Goal: Task Accomplishment & Management: Manage account settings

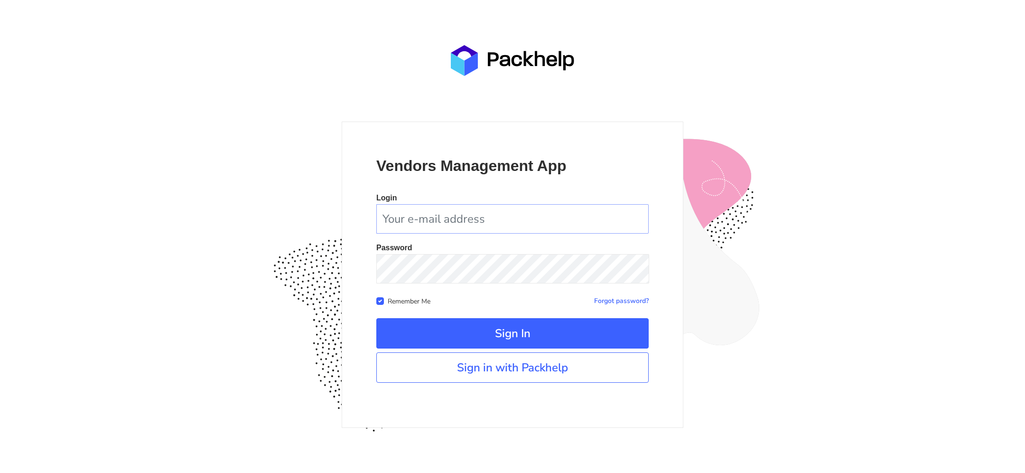
click at [431, 208] on input "email" at bounding box center [512, 218] width 272 height 29
type input "tomasz.kubiak@packhelp.com"
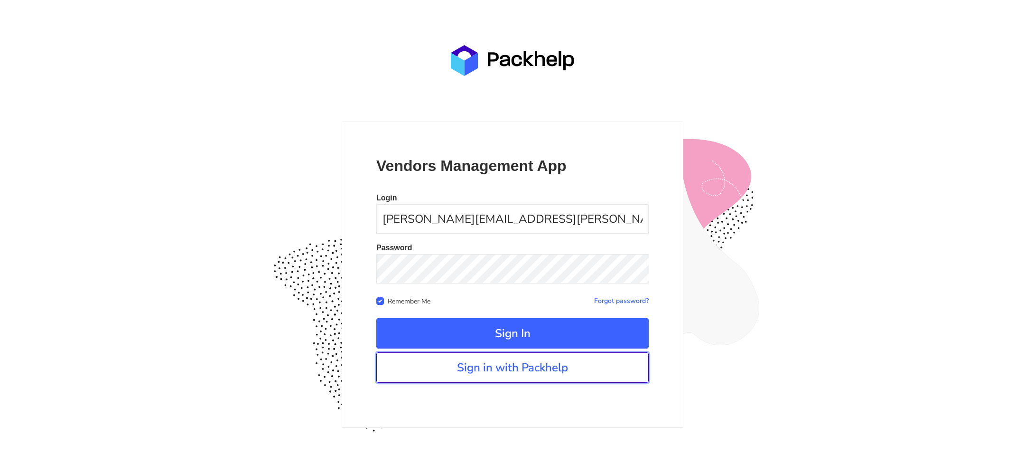
click at [486, 370] on link "Sign in with Packhelp" at bounding box center [512, 367] width 272 height 30
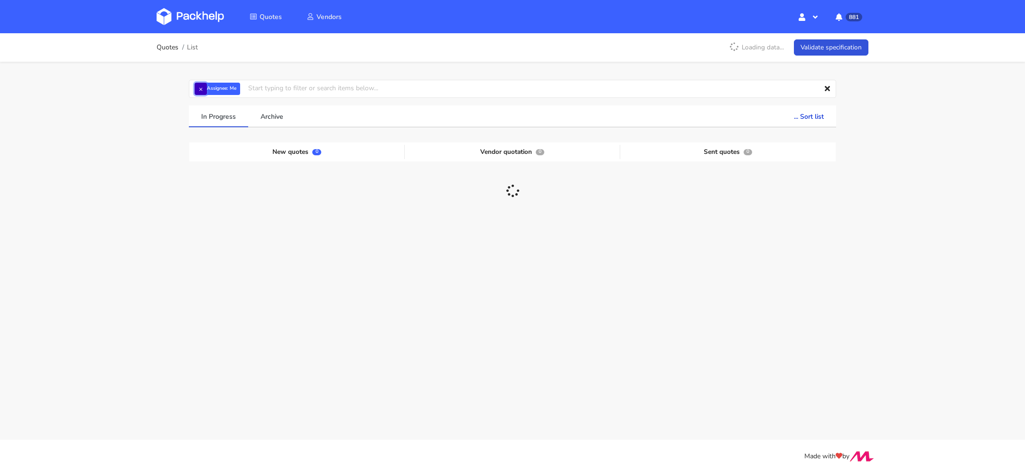
click at [199, 88] on button "×" at bounding box center [201, 89] width 12 height 12
click at [209, 88] on input "text" at bounding box center [512, 89] width 647 height 18
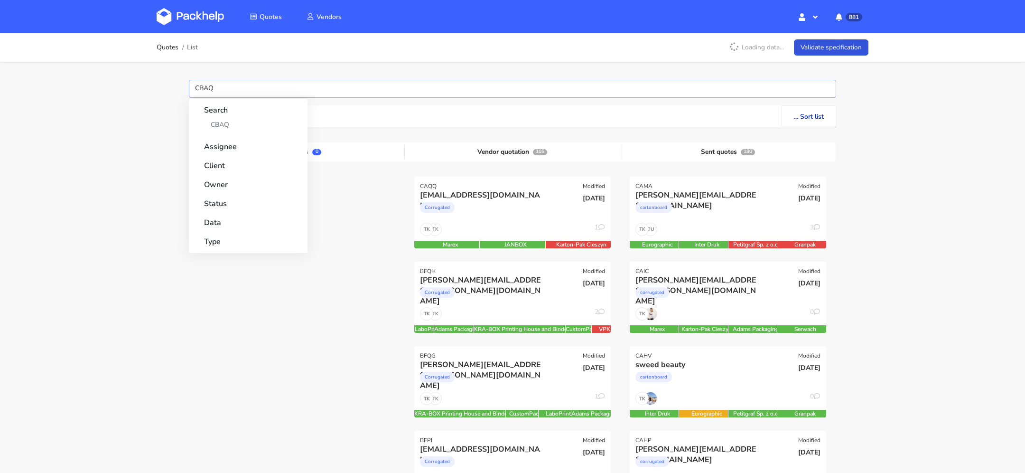
type input "CBAQ"
click at [205, 121] on link "CBAQ" at bounding box center [248, 125] width 88 height 18
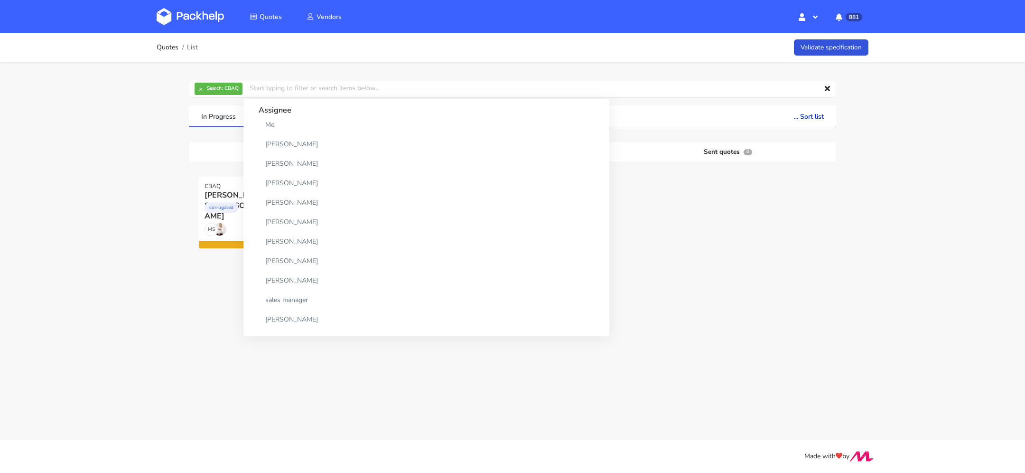
click at [75, 295] on div "Quotes List Validate specification × Search: CBAQ Assignee Me Dylan Dewit Natal…" at bounding box center [512, 181] width 1025 height 297
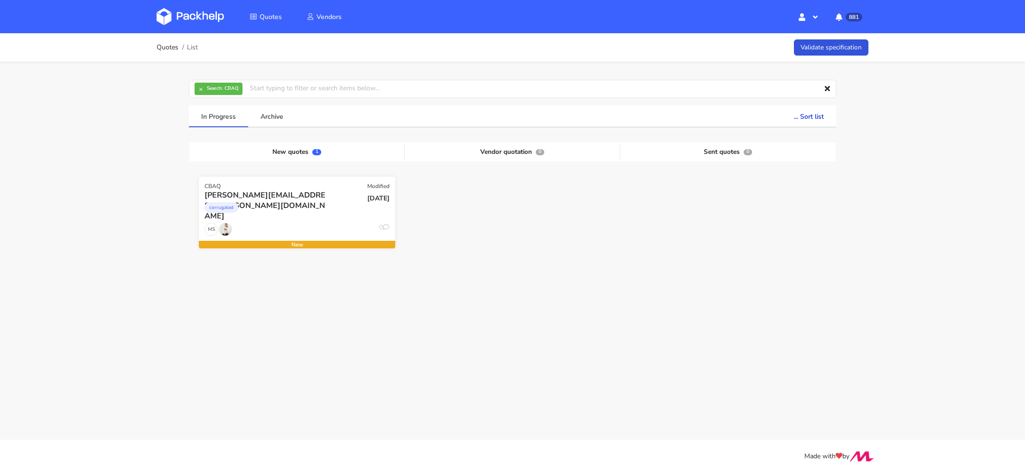
click at [315, 212] on div "corrugated" at bounding box center [268, 209] width 126 height 19
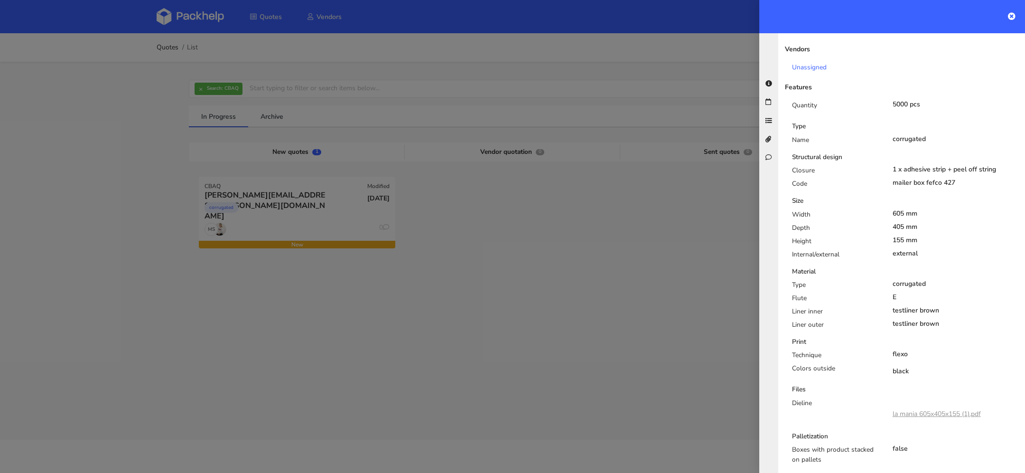
scroll to position [284, 0]
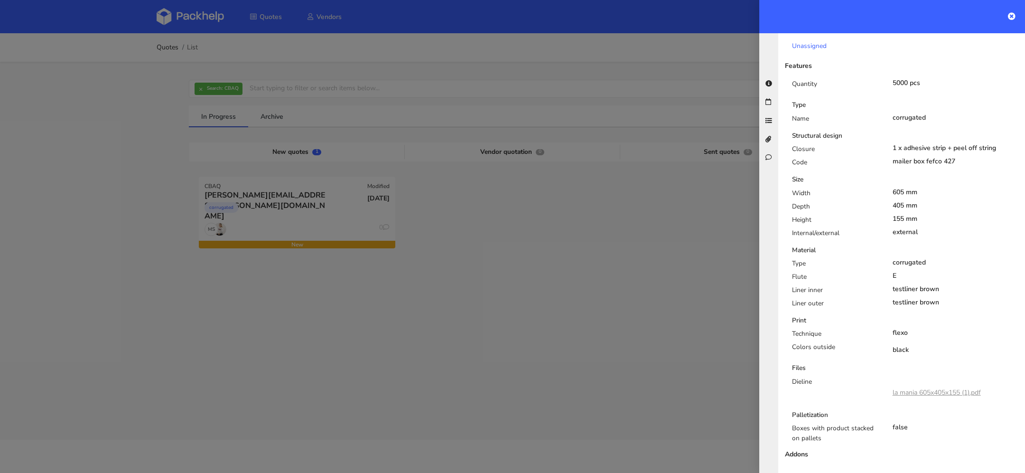
click at [909, 388] on link "la mania 605x405x155 (1).pdf" at bounding box center [937, 392] width 88 height 9
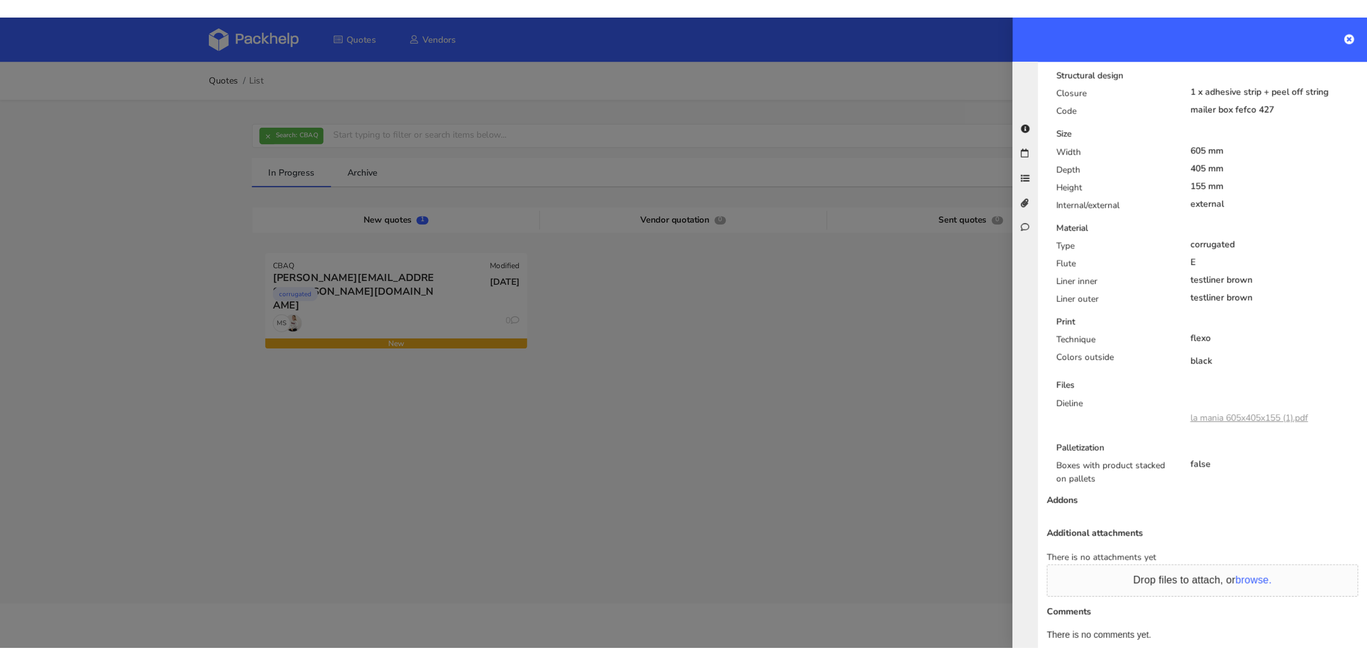
scroll to position [235, 0]
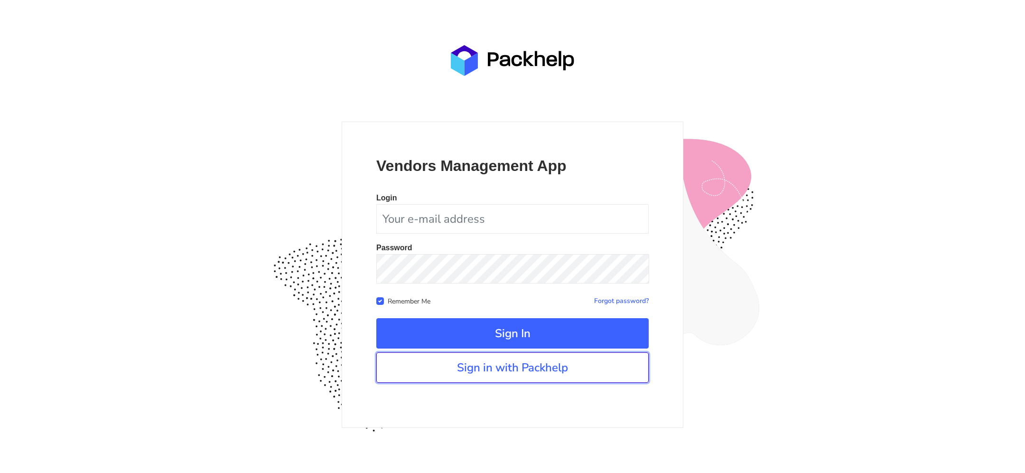
click at [509, 380] on link "Sign in with Packhelp" at bounding box center [512, 367] width 272 height 30
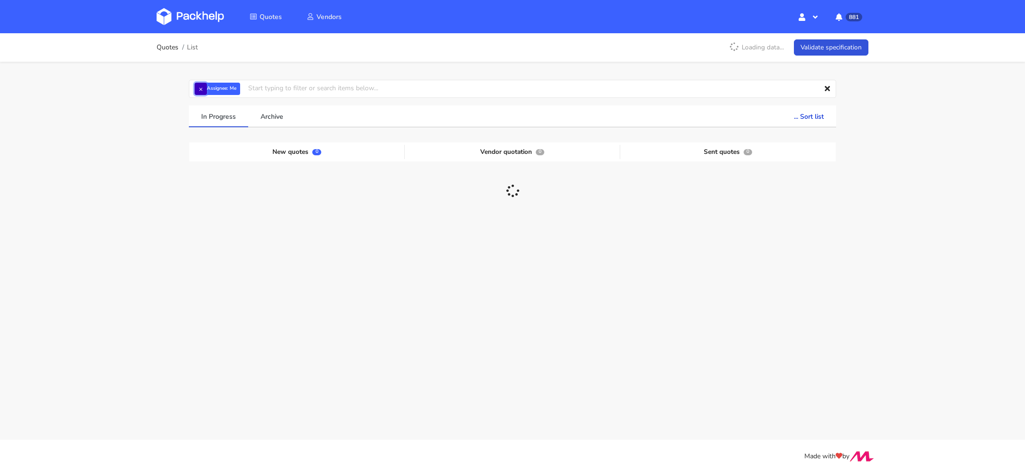
click at [202, 91] on button "×" at bounding box center [201, 89] width 12 height 12
click at [211, 86] on input "text" at bounding box center [512, 89] width 647 height 18
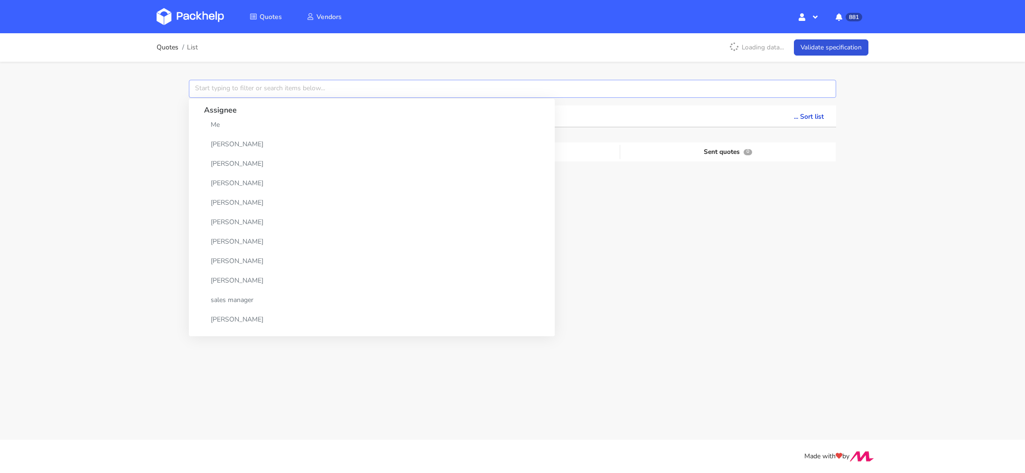
paste input "CAXO"
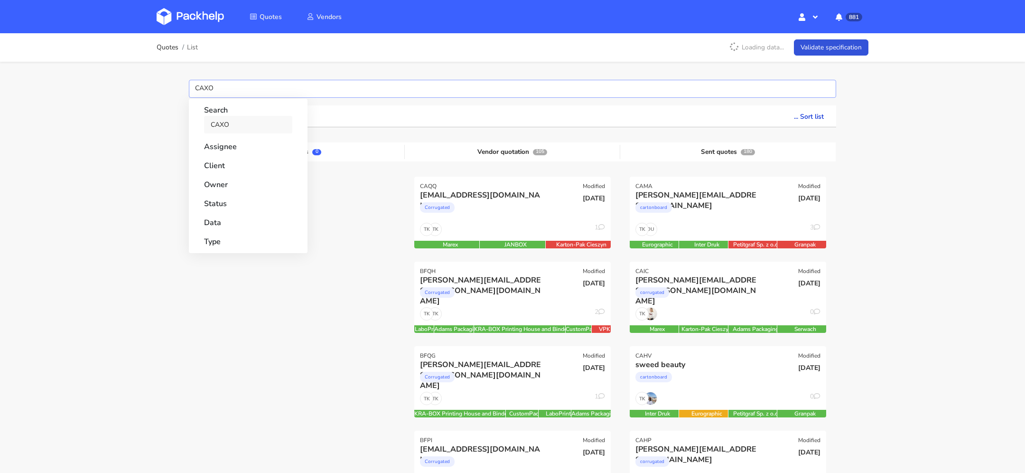
type input "CAXO"
click at [229, 122] on link "CAXO" at bounding box center [248, 125] width 88 height 18
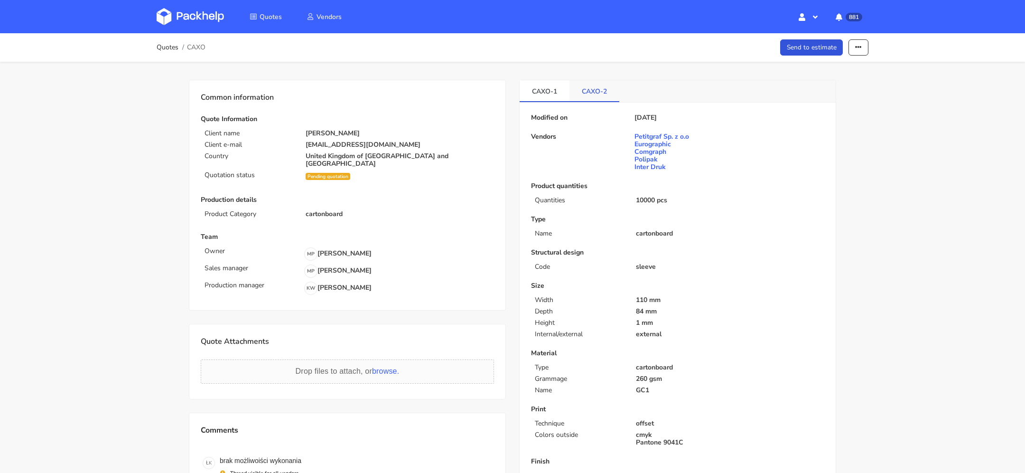
click at [594, 91] on link "CAXO-2" at bounding box center [594, 90] width 50 height 21
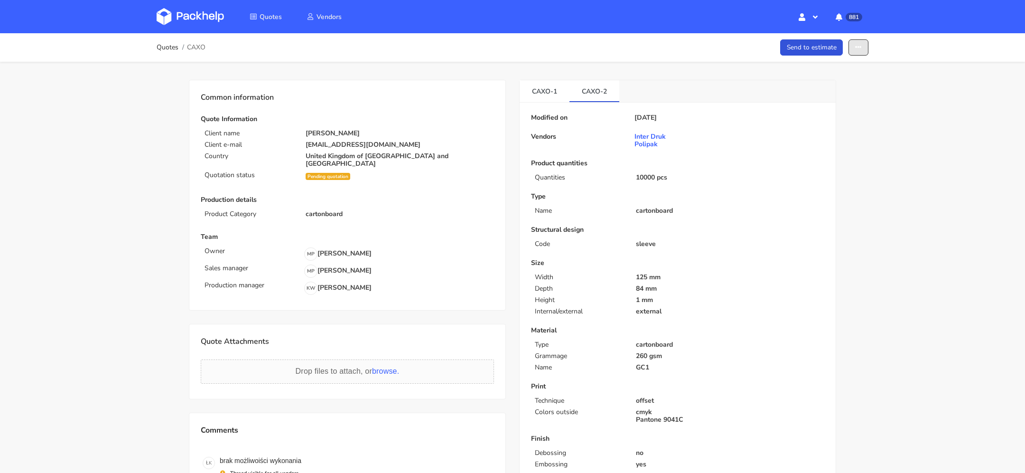
click at [856, 39] on button "button" at bounding box center [858, 47] width 20 height 17
click at [846, 119] on link "Show estimations" at bounding box center [822, 121] width 84 height 16
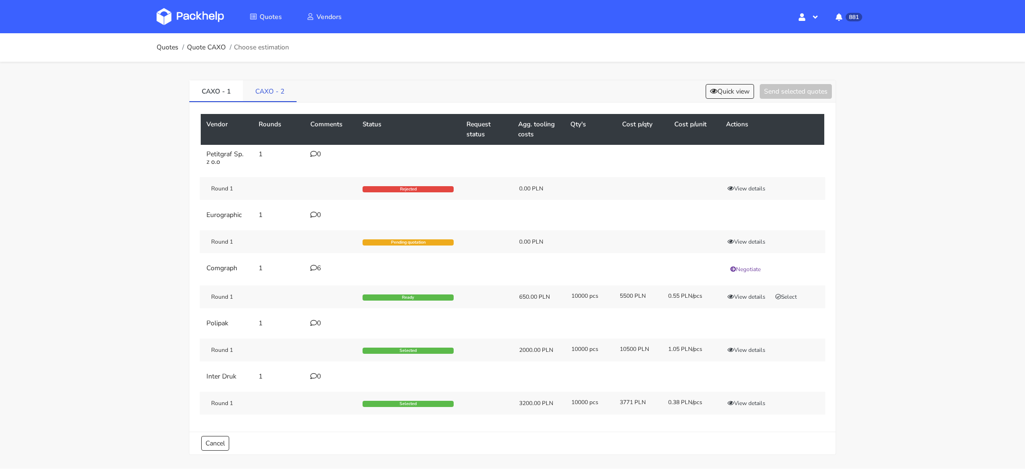
click at [282, 95] on link "CAXO - 2" at bounding box center [270, 90] width 54 height 21
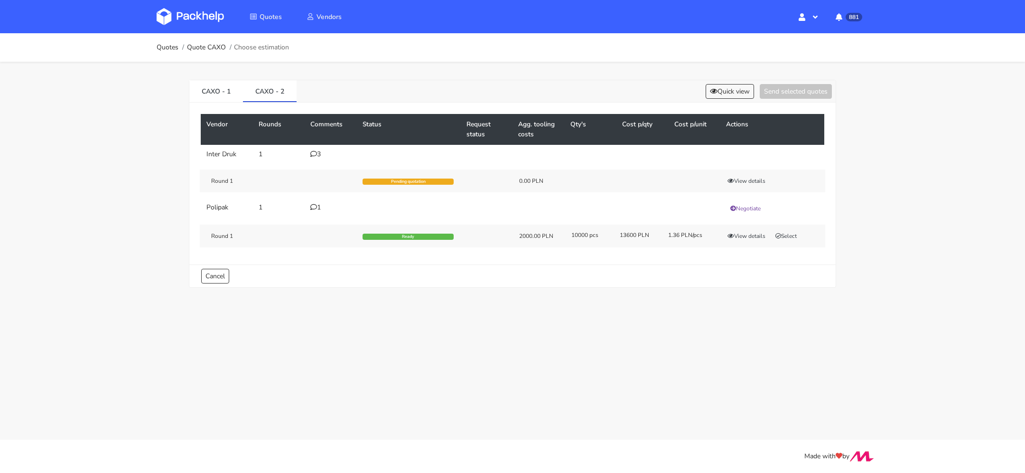
click at [315, 155] on icon at bounding box center [313, 153] width 7 height 7
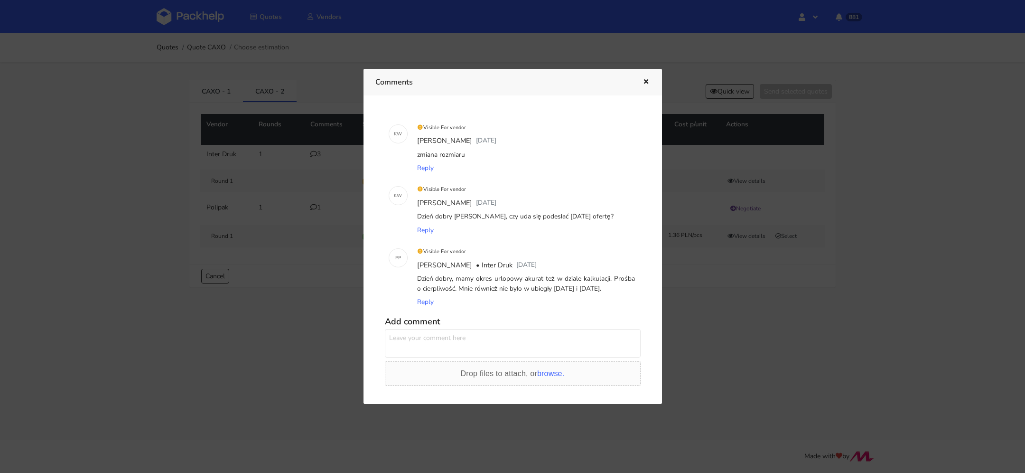
click at [643, 81] on icon "button" at bounding box center [646, 82] width 8 height 7
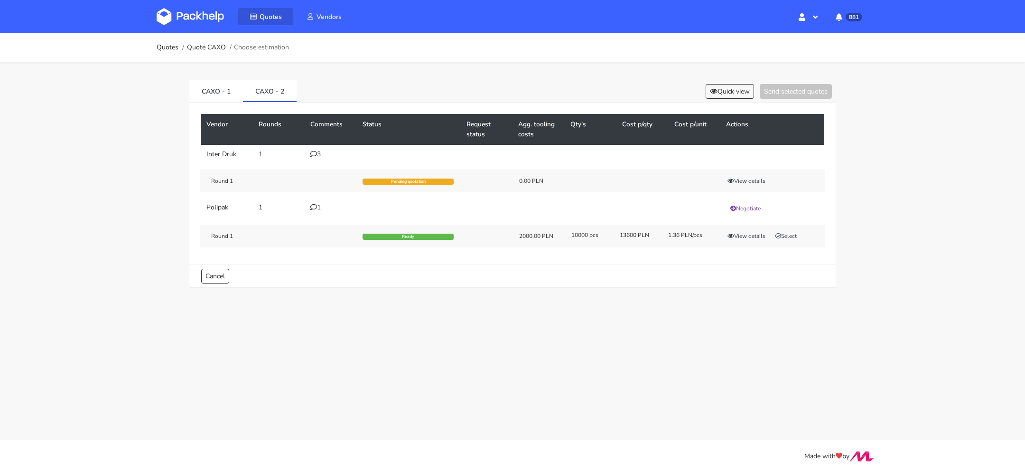
click at [258, 20] on link "Quotes" at bounding box center [265, 16] width 55 height 17
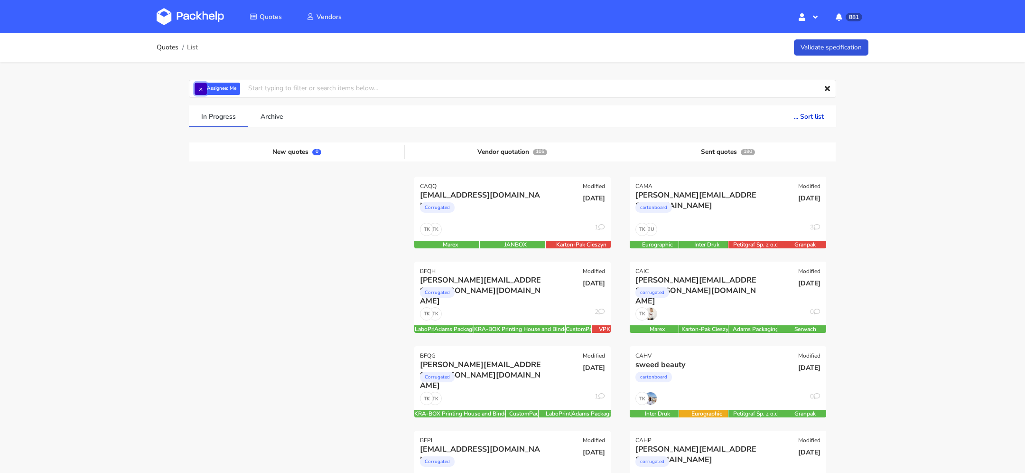
click at [198, 87] on button "×" at bounding box center [201, 89] width 12 height 12
click at [219, 88] on input "text" at bounding box center [512, 89] width 647 height 18
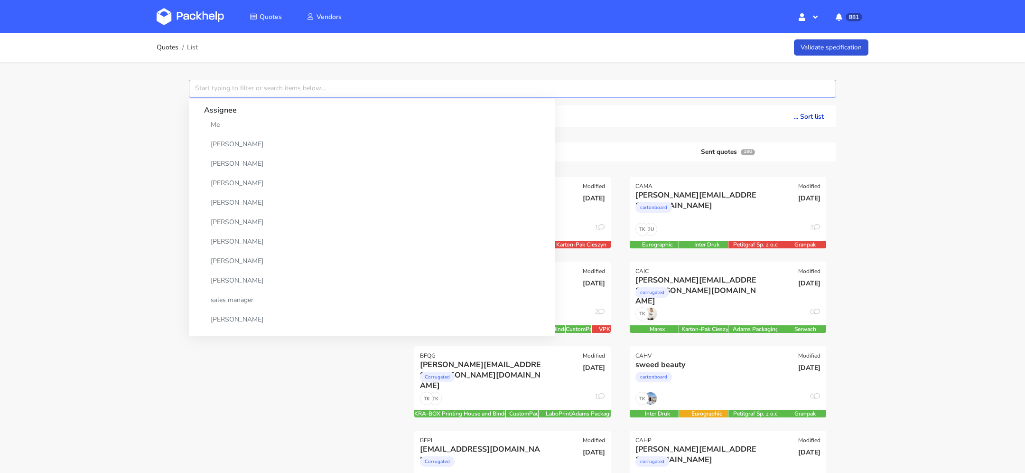
paste input "CAXY"
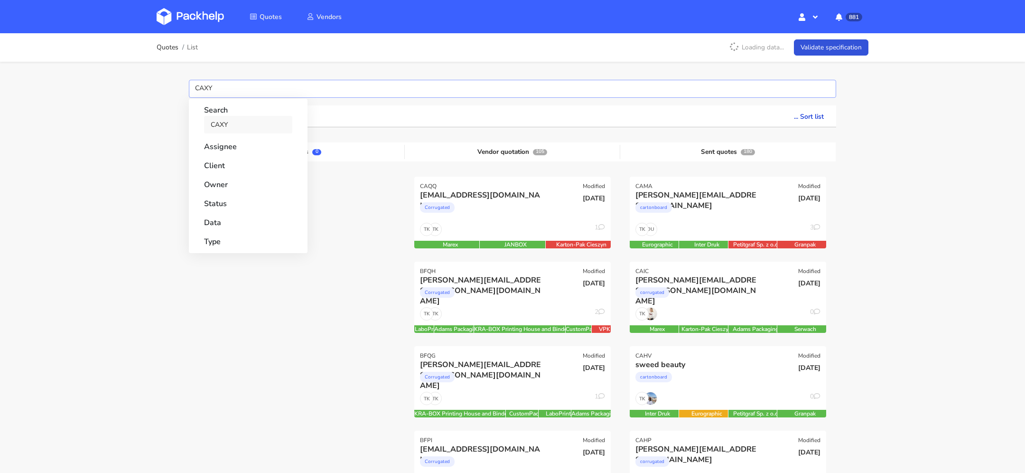
type input "CAXY"
click at [223, 127] on link "CAXY" at bounding box center [248, 125] width 88 height 18
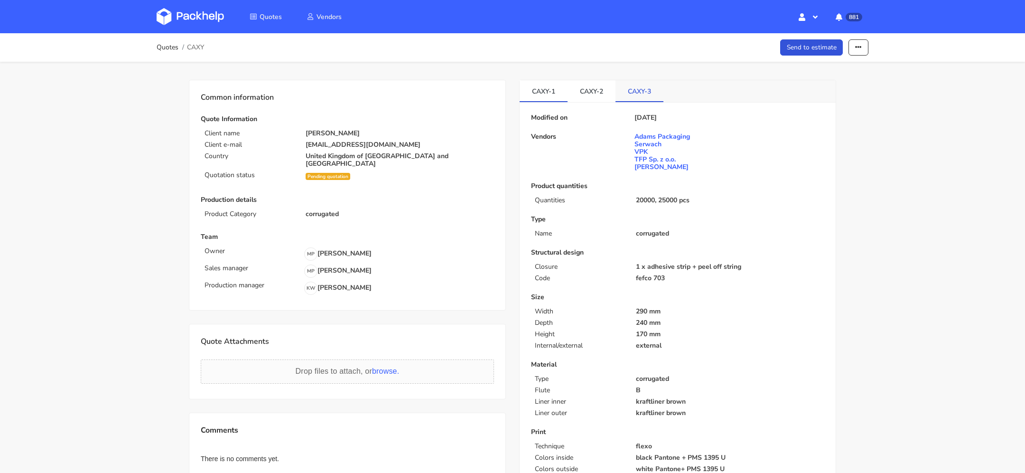
click at [643, 86] on link "CAXY-3" at bounding box center [639, 90] width 48 height 21
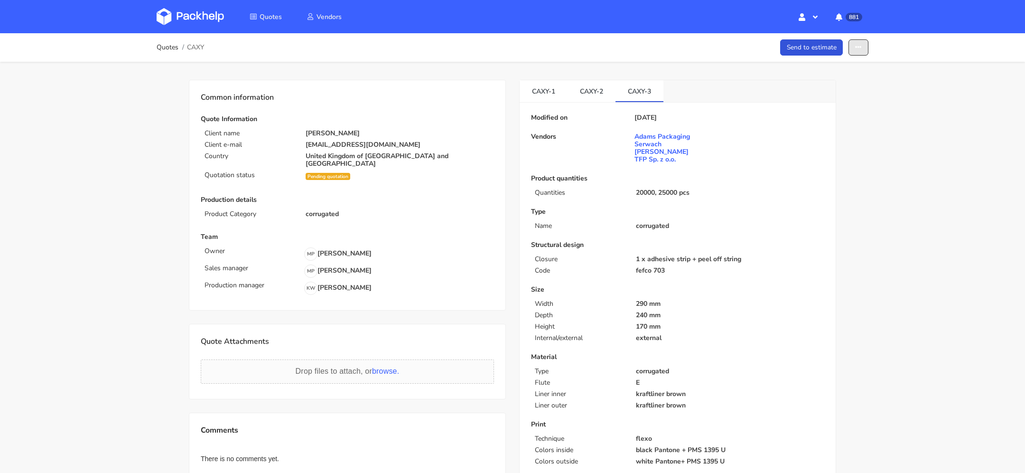
click at [866, 49] on button "button" at bounding box center [858, 47] width 20 height 17
click at [830, 115] on link "Show estimations" at bounding box center [822, 121] width 84 height 16
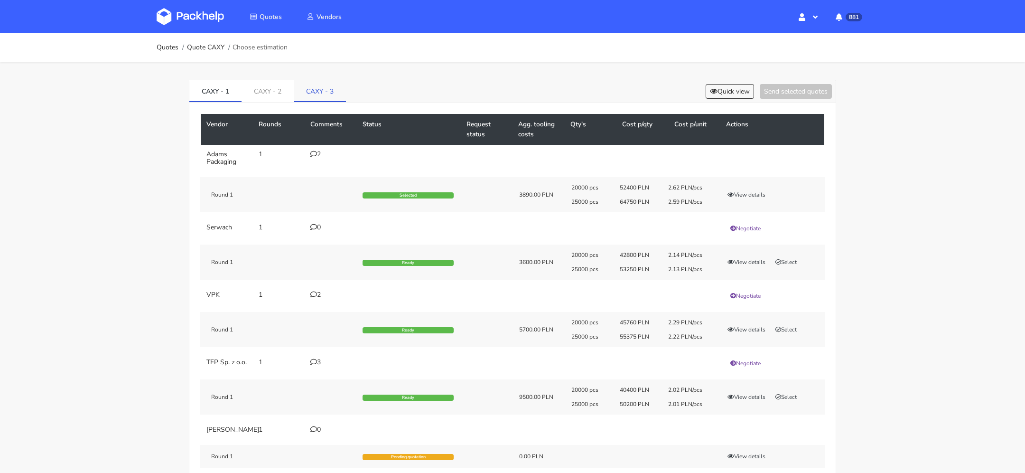
click at [308, 87] on link "CAXY - 3" at bounding box center [320, 90] width 52 height 21
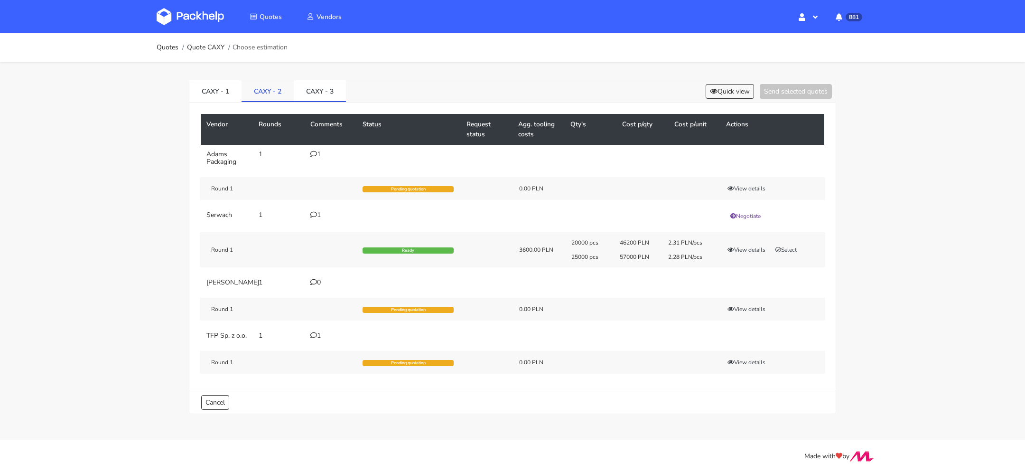
click at [270, 87] on link "CAXY - 2" at bounding box center [268, 90] width 52 height 21
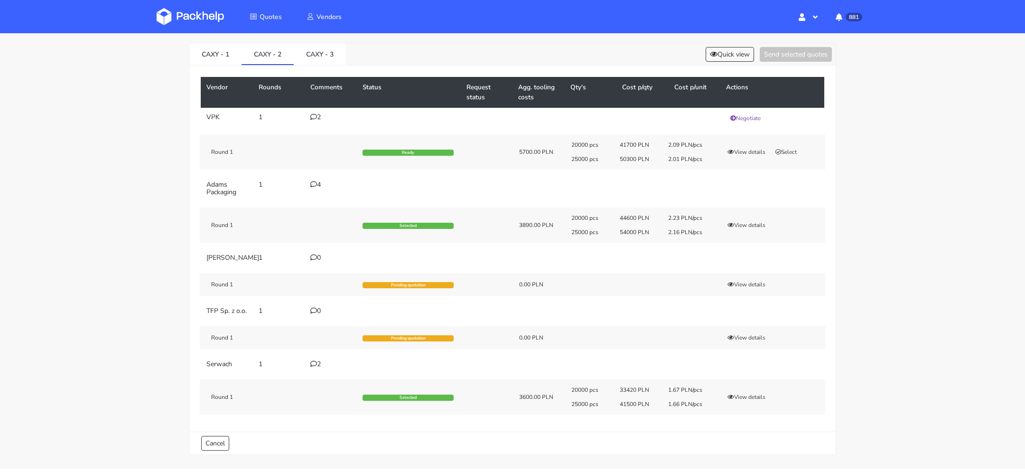
scroll to position [36, 0]
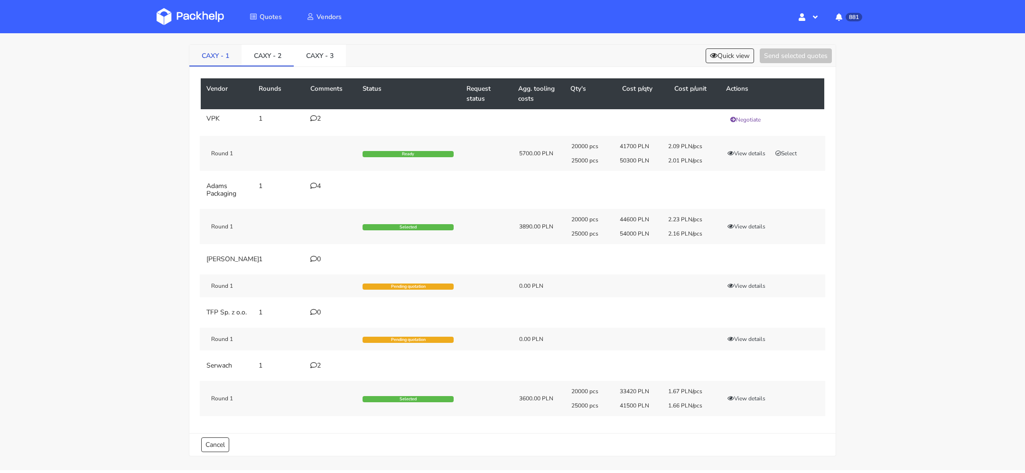
click at [228, 62] on link "CAXY - 1" at bounding box center [215, 55] width 52 height 21
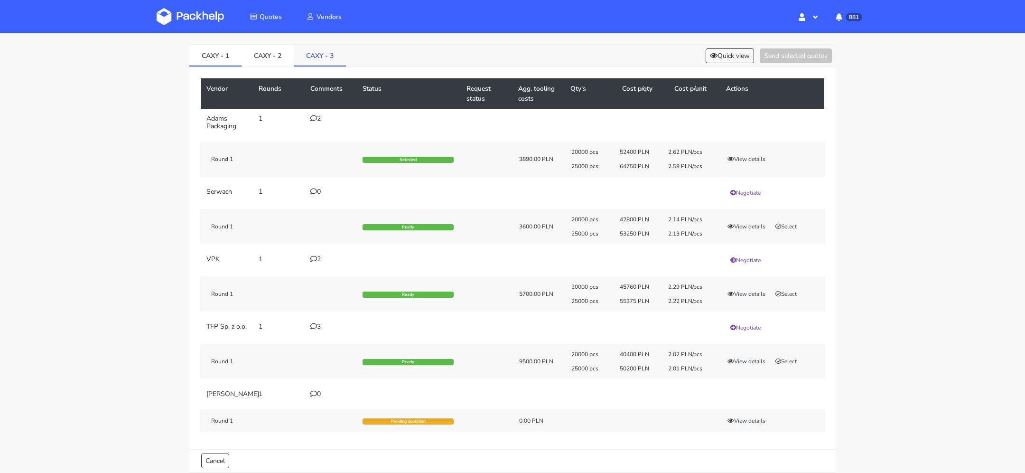
click at [321, 52] on link "CAXY - 3" at bounding box center [320, 55] width 52 height 21
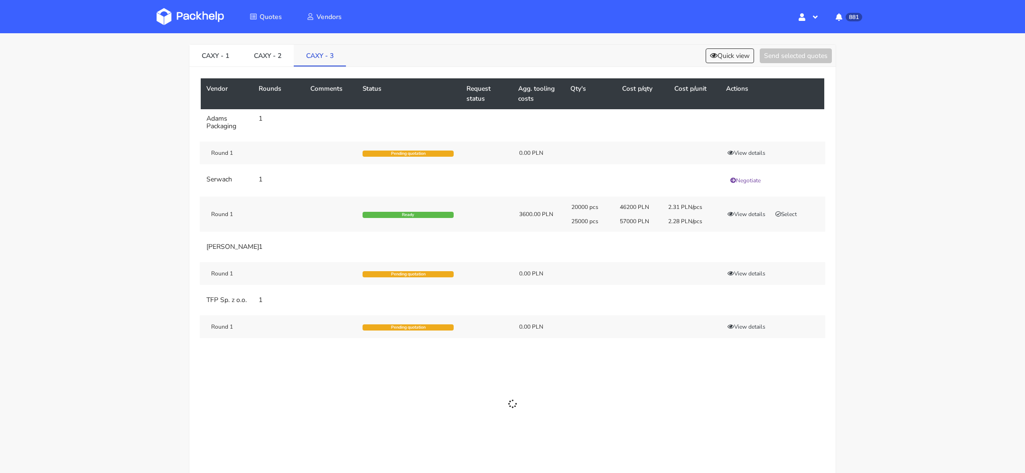
scroll to position [1, 0]
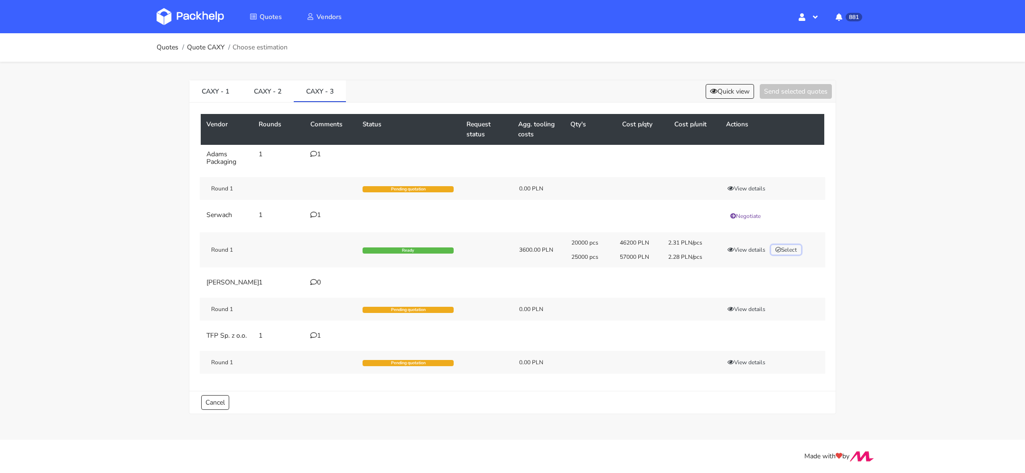
click at [781, 247] on icon "button" at bounding box center [778, 250] width 6 height 6
click at [773, 92] on button "Send selected quotes ( 1 )" at bounding box center [788, 91] width 85 height 15
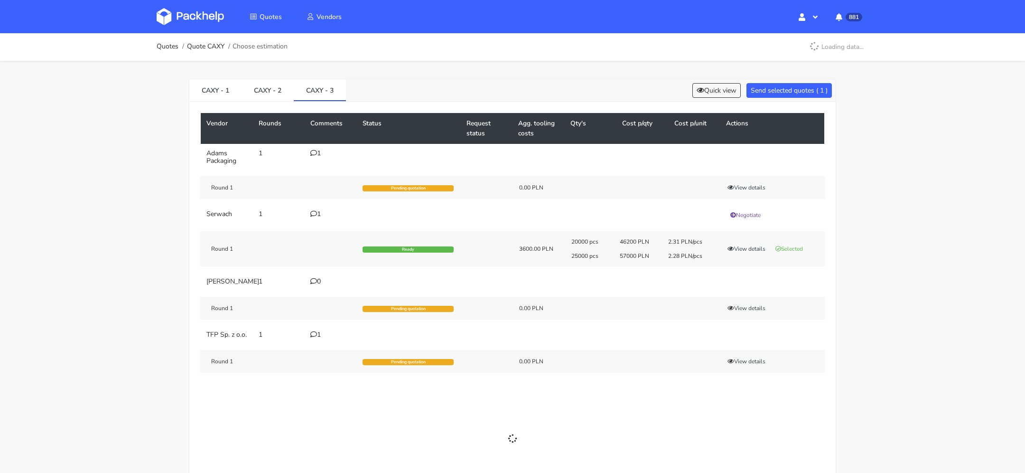
scroll to position [0, 0]
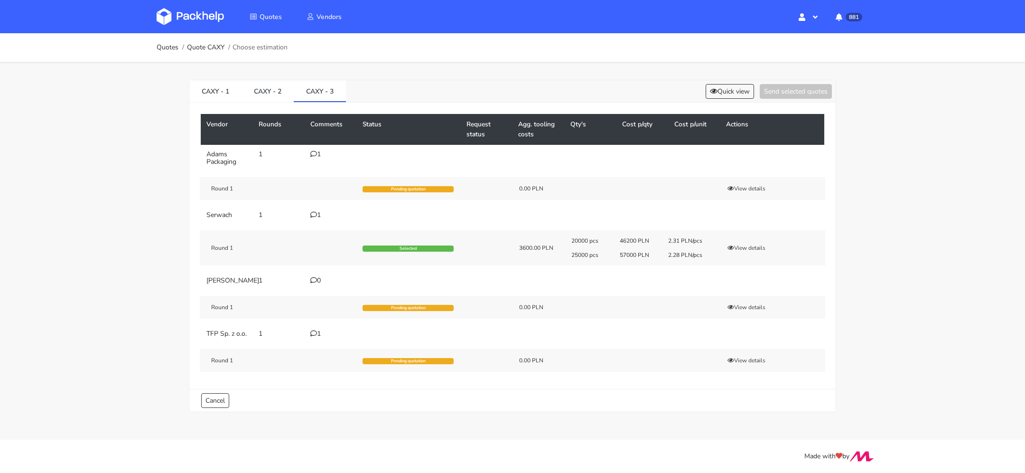
click at [752, 242] on div "20000 pcs 46200 PLN 2.31 PLN/pcs 25000 pcs 57000 PLN 2.28 PLN/pcs View details" at bounding box center [695, 248] width 261 height 22
click at [747, 246] on button "View details" at bounding box center [746, 247] width 47 height 9
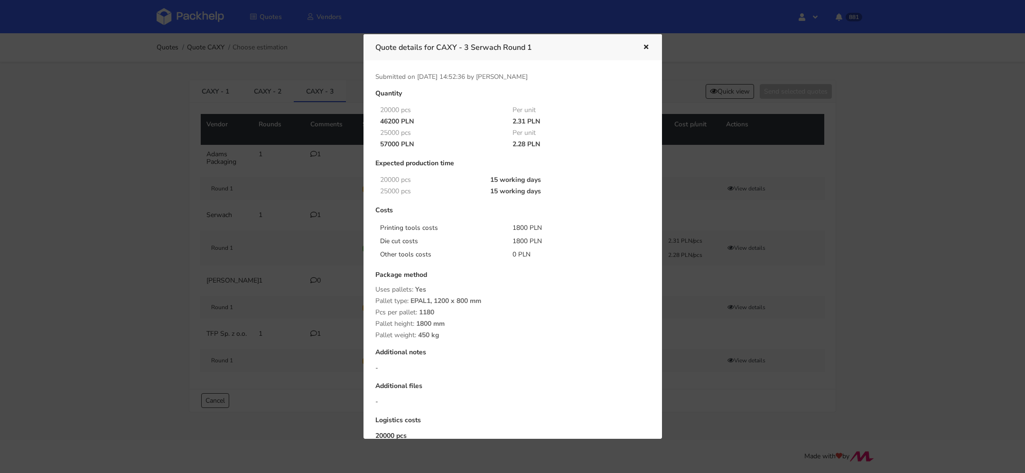
click at [641, 45] on button "button" at bounding box center [645, 47] width 10 height 12
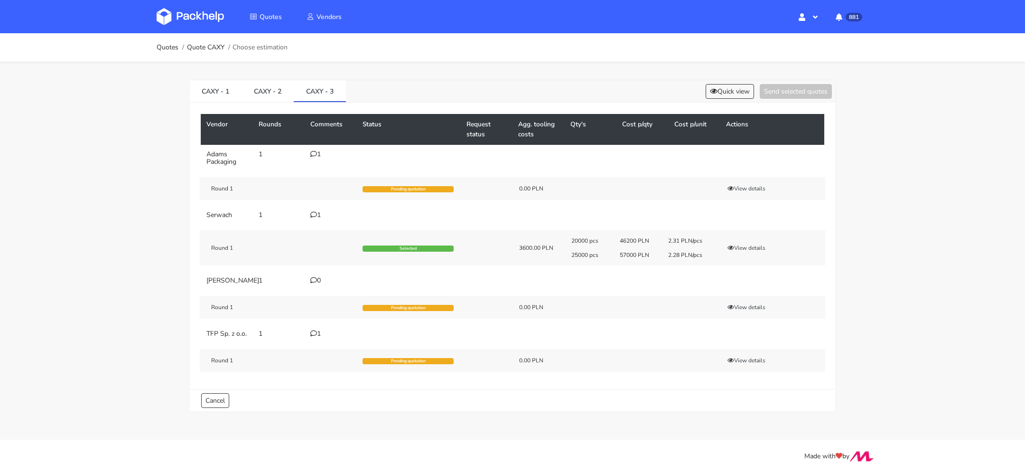
click at [189, 14] on img at bounding box center [190, 16] width 67 height 17
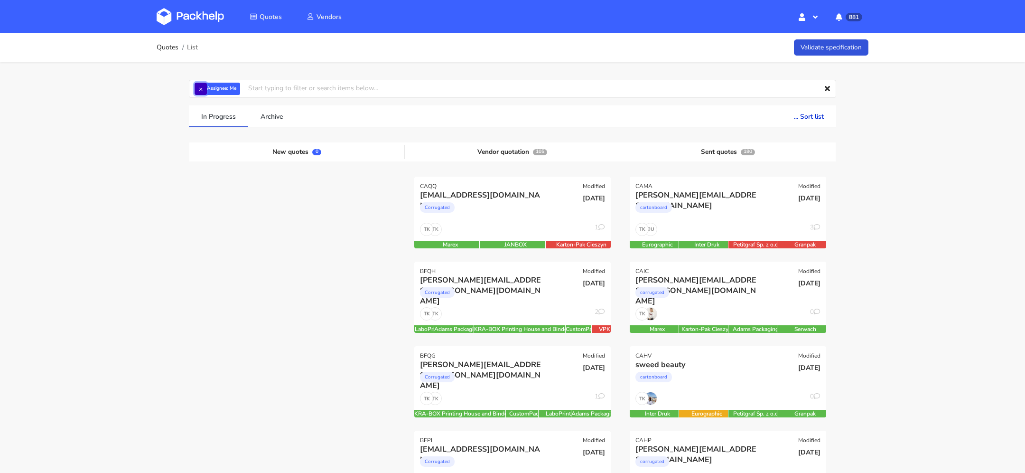
click at [198, 86] on button "×" at bounding box center [201, 89] width 12 height 12
click at [224, 86] on input "text" at bounding box center [512, 89] width 647 height 18
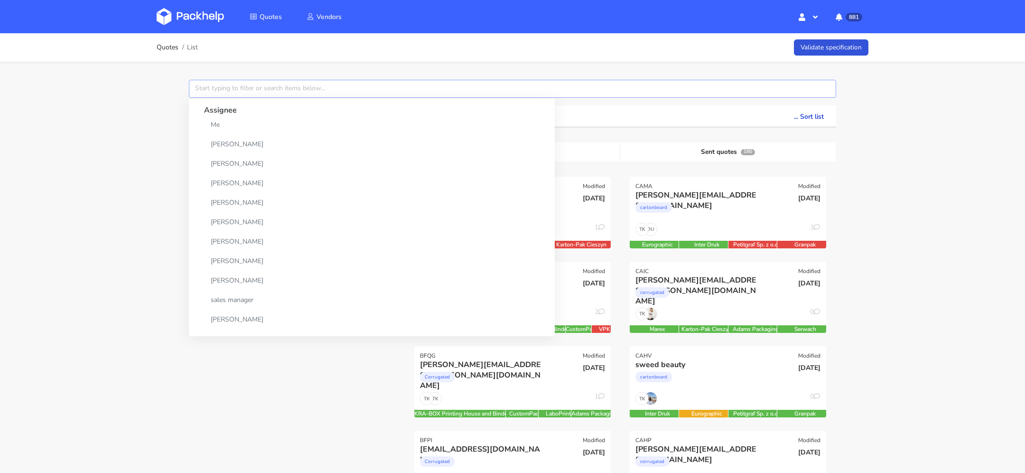
paste input "CAYO"
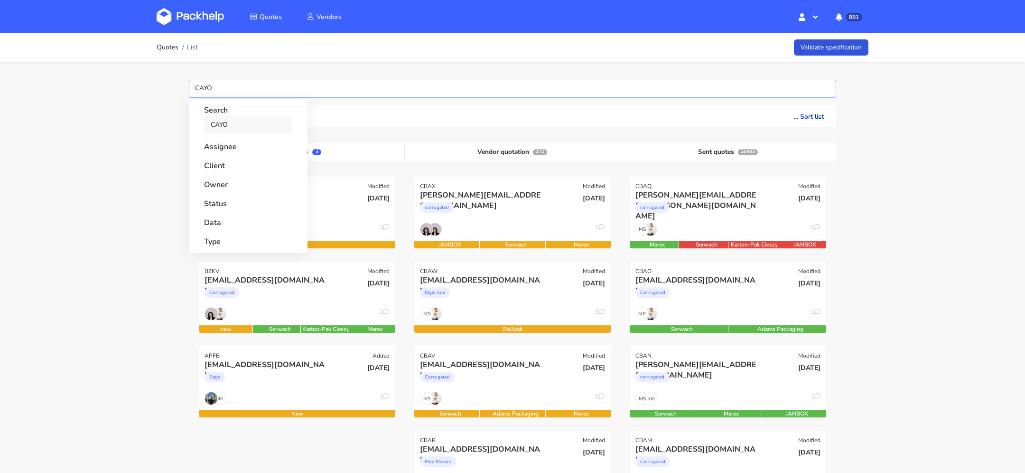
type input "CAYO"
click at [223, 127] on link "CAYO" at bounding box center [248, 125] width 88 height 18
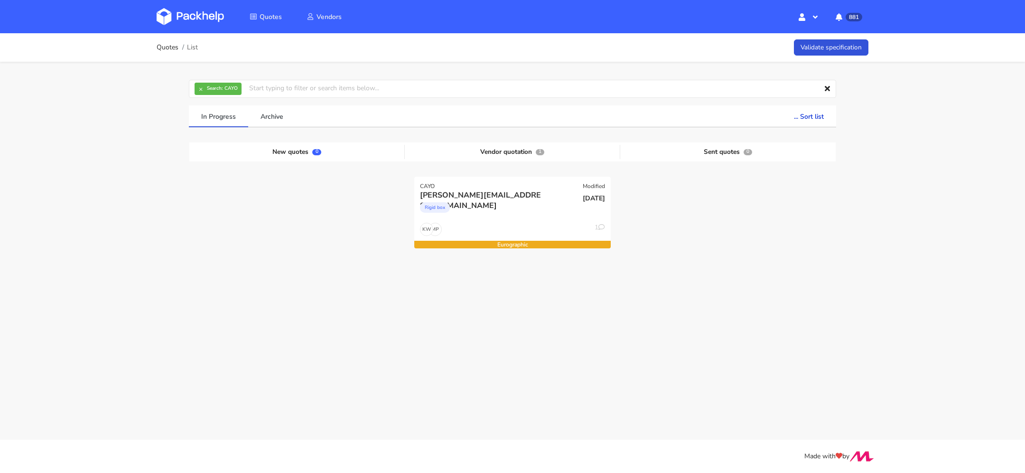
click at [652, 324] on div "In Progress Archive ... Sort list Last added From old to new Last updated Estim…" at bounding box center [512, 217] width 661 height 224
click at [556, 198] on div "[DATE]" at bounding box center [578, 198] width 53 height 9
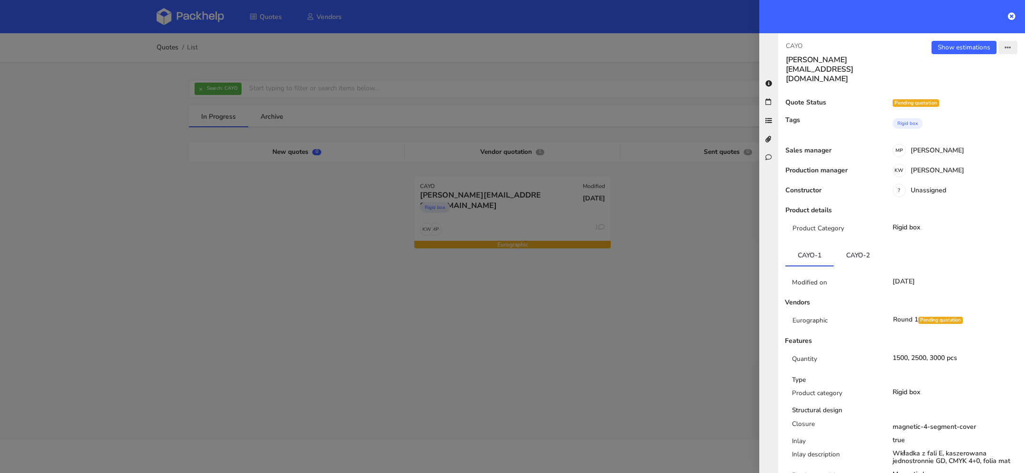
click at [1011, 45] on button "button" at bounding box center [1007, 47] width 19 height 13
click at [970, 84] on link "View quote" at bounding box center [977, 84] width 84 height 16
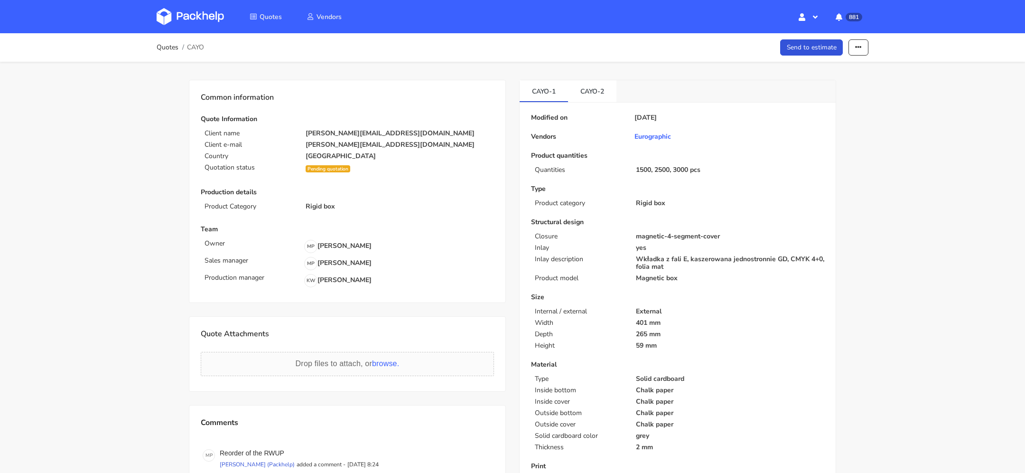
click at [846, 47] on ul "Send to estimate Send to estimate Edit quote Missing data Show estimations Reje…" at bounding box center [819, 47] width 100 height 17
click at [853, 47] on button "button" at bounding box center [858, 47] width 20 height 17
click at [845, 116] on link "Show estimations" at bounding box center [822, 121] width 84 height 16
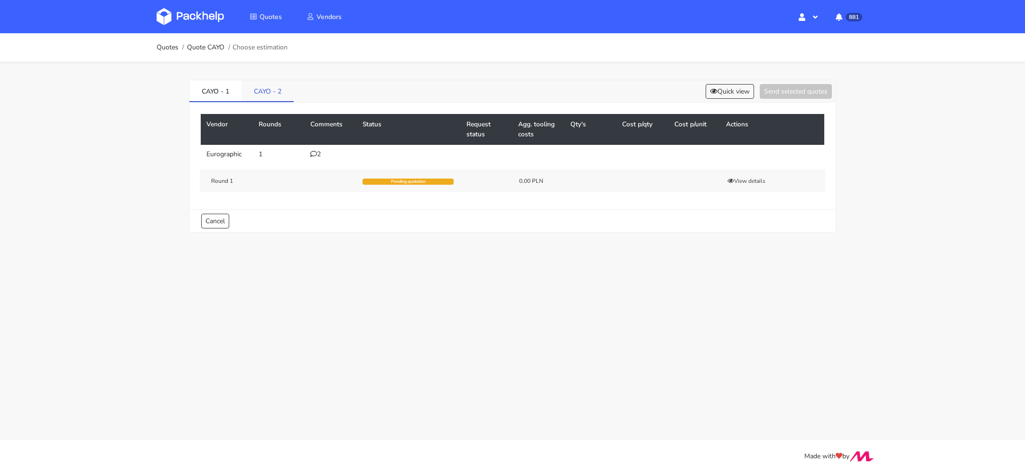
click at [276, 90] on link "CAYO - 2" at bounding box center [268, 90] width 52 height 21
click at [229, 95] on link "CAYO - 1" at bounding box center [215, 90] width 52 height 21
click at [256, 95] on link "CAYO - 2" at bounding box center [268, 90] width 52 height 21
click at [242, 95] on link "CAYO - 2" at bounding box center [268, 90] width 52 height 21
click at [225, 52] on ol "Quotes Quote CAYO Choose estimation" at bounding box center [222, 47] width 131 height 19
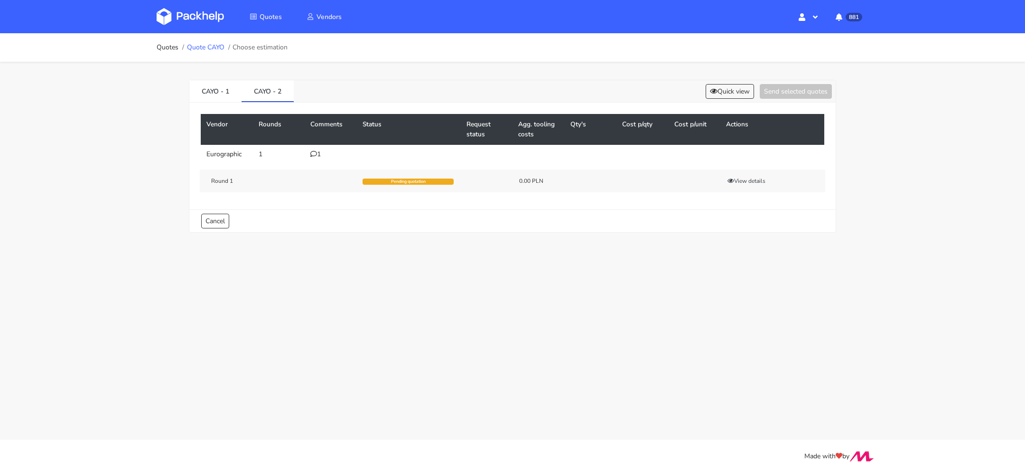
click at [210, 47] on link "Quote CAYO" at bounding box center [205, 48] width 37 height 8
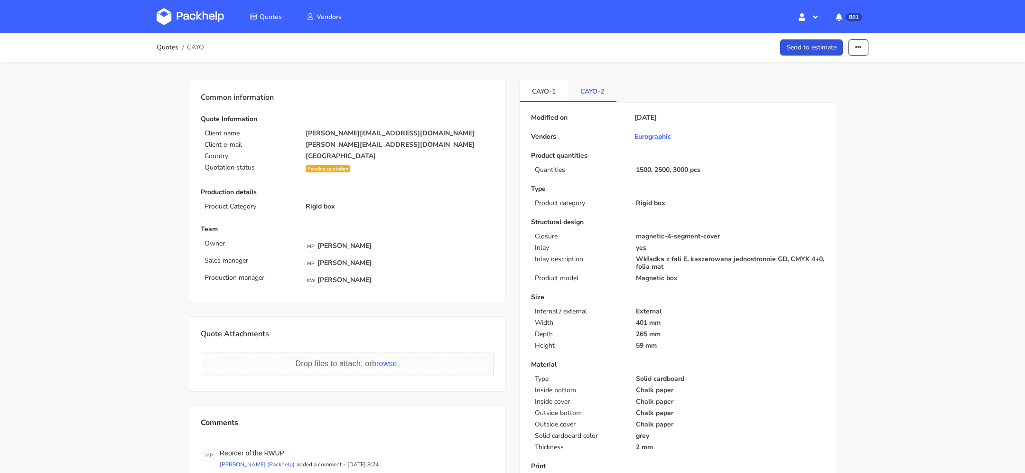
click at [598, 85] on link "CAYO-2" at bounding box center [592, 90] width 48 height 21
click at [524, 83] on link "CAYO-1" at bounding box center [544, 90] width 48 height 21
click at [582, 88] on link "CAYO-2" at bounding box center [592, 90] width 48 height 21
click at [548, 91] on link "CAYO-1" at bounding box center [544, 90] width 48 height 21
click at [576, 91] on link "CAYO-2" at bounding box center [592, 90] width 48 height 21
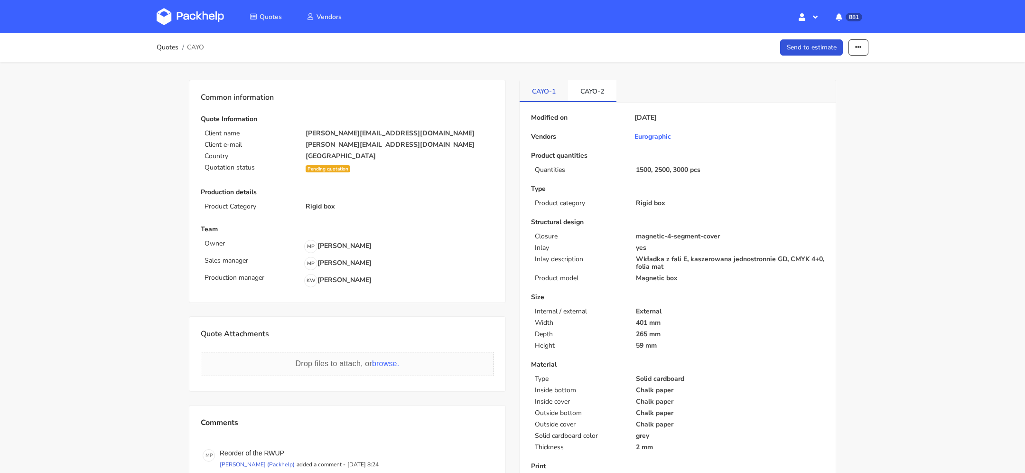
click at [549, 91] on link "CAYO-1" at bounding box center [544, 90] width 48 height 21
click at [575, 91] on link "CAYO-2" at bounding box center [592, 90] width 48 height 21
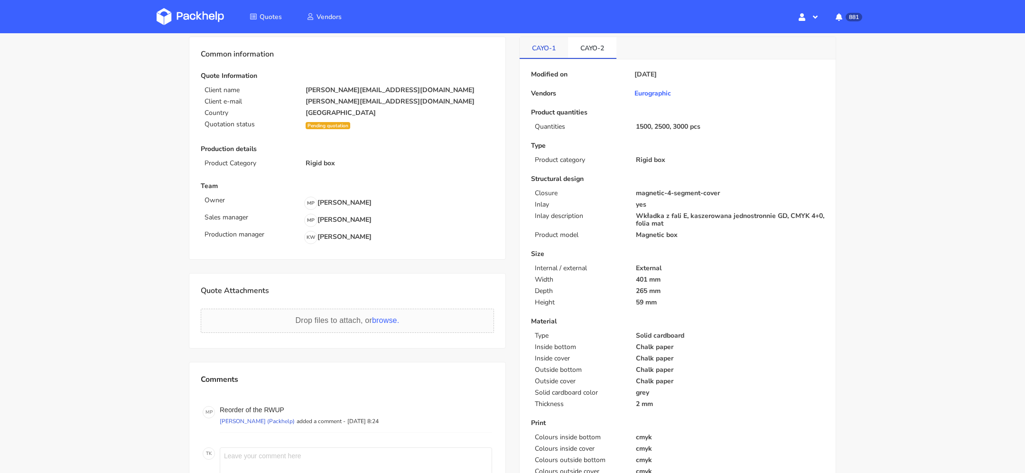
click at [550, 39] on link "CAYO-1" at bounding box center [544, 47] width 48 height 21
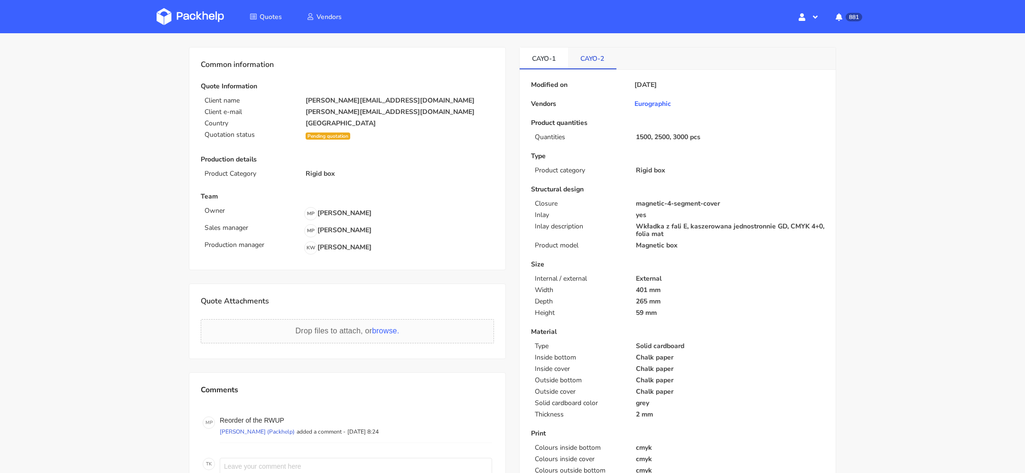
click at [584, 60] on link "CAYO-2" at bounding box center [592, 57] width 48 height 21
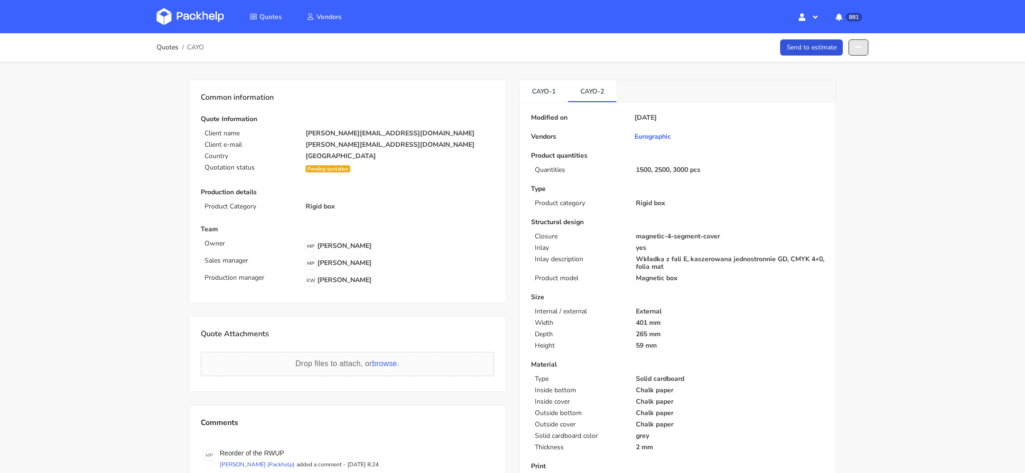
click at [867, 45] on button "button" at bounding box center [858, 47] width 20 height 17
click at [842, 121] on link "Show estimations" at bounding box center [822, 121] width 84 height 16
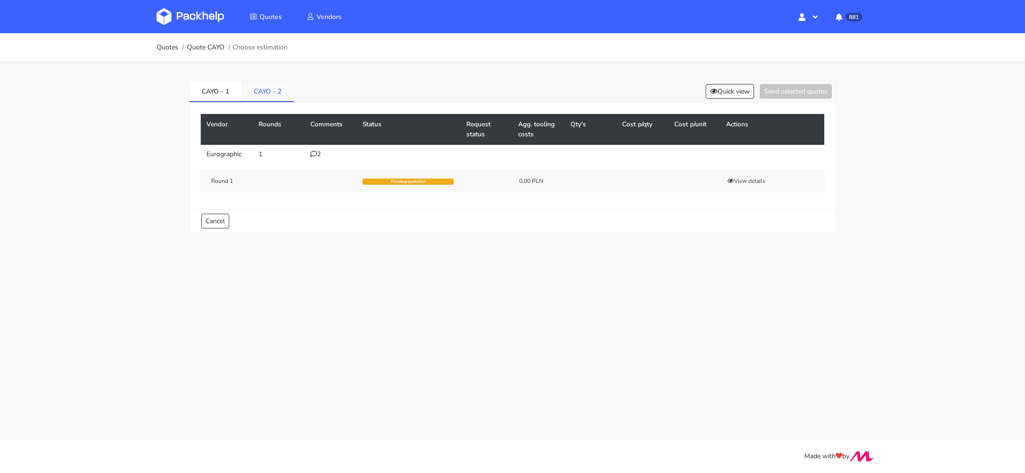
click at [275, 96] on link "CAYO - 2" at bounding box center [268, 90] width 52 height 21
click at [219, 91] on link "CAYO - 1" at bounding box center [215, 90] width 52 height 21
click at [312, 156] on div "2" at bounding box center [330, 154] width 41 height 8
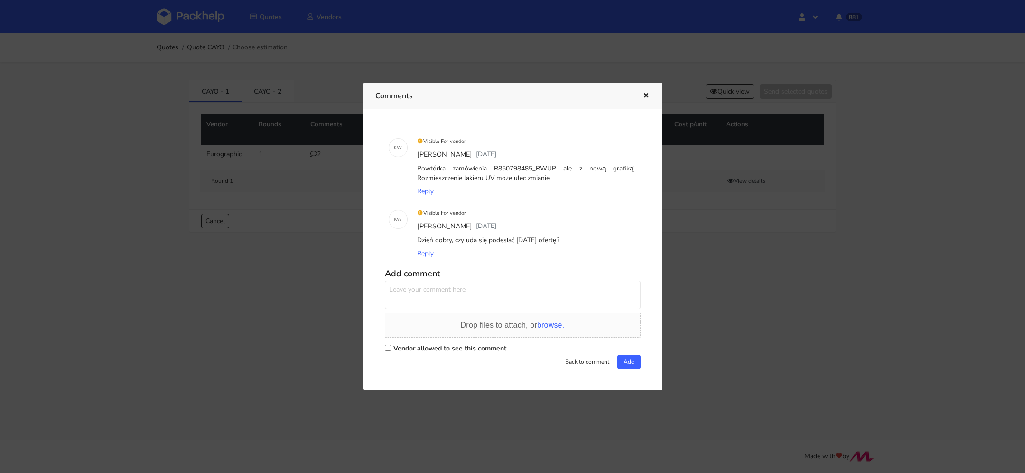
click at [646, 95] on icon "button" at bounding box center [646, 96] width 8 height 7
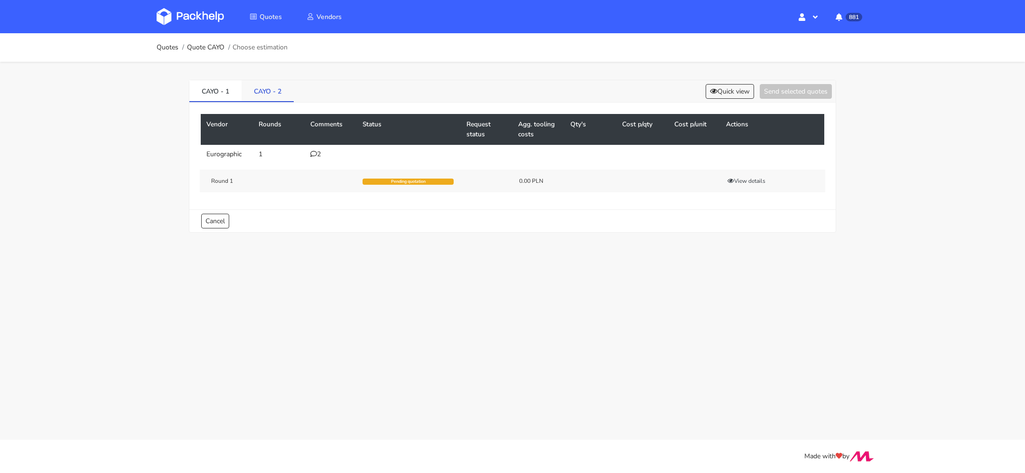
click at [262, 86] on link "CAYO - 2" at bounding box center [268, 90] width 52 height 21
click at [315, 153] on icon at bounding box center [313, 153] width 7 height 7
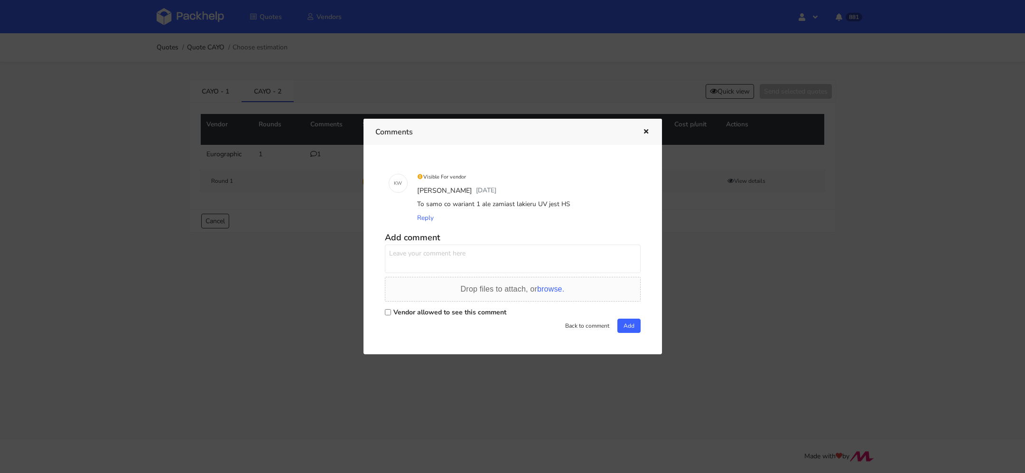
click at [644, 130] on icon "button" at bounding box center [646, 132] width 8 height 7
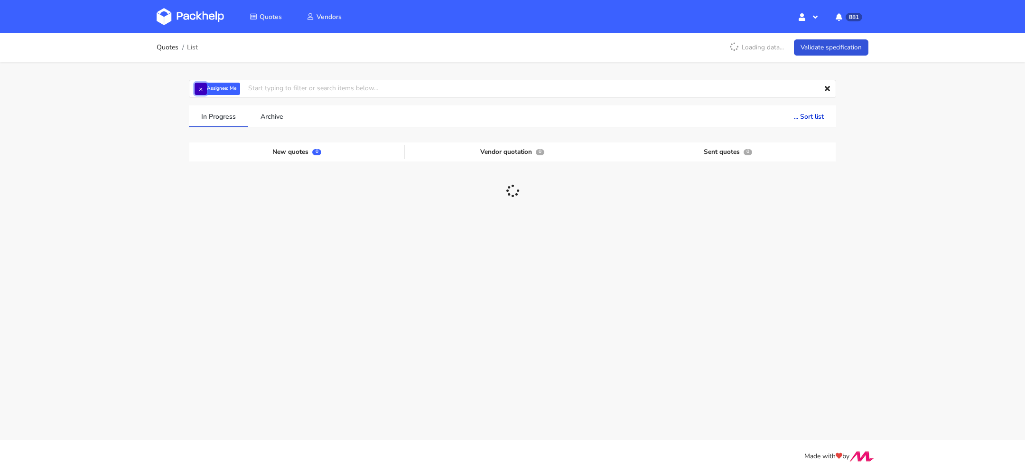
click at [204, 88] on button "×" at bounding box center [201, 89] width 12 height 12
click at [207, 88] on input "text" at bounding box center [512, 89] width 647 height 18
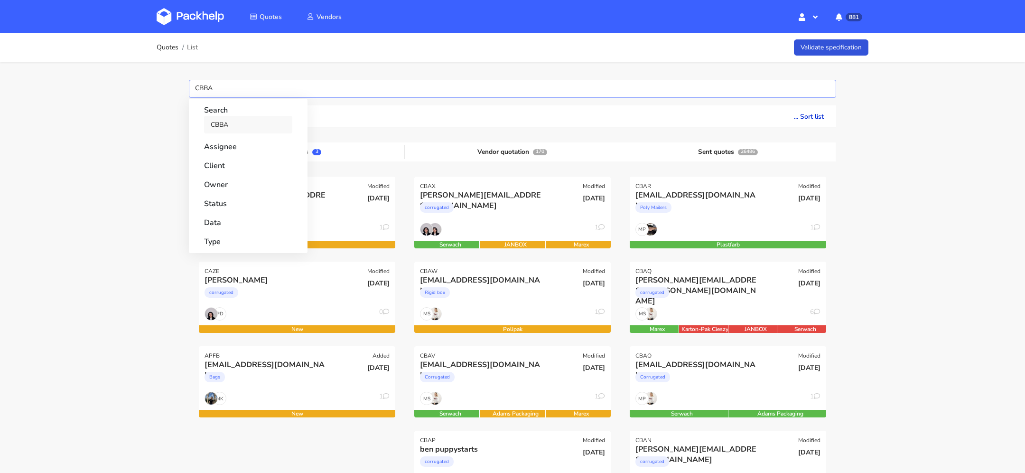
type input "CBBA"
click at [233, 121] on link "CBBA" at bounding box center [248, 125] width 88 height 18
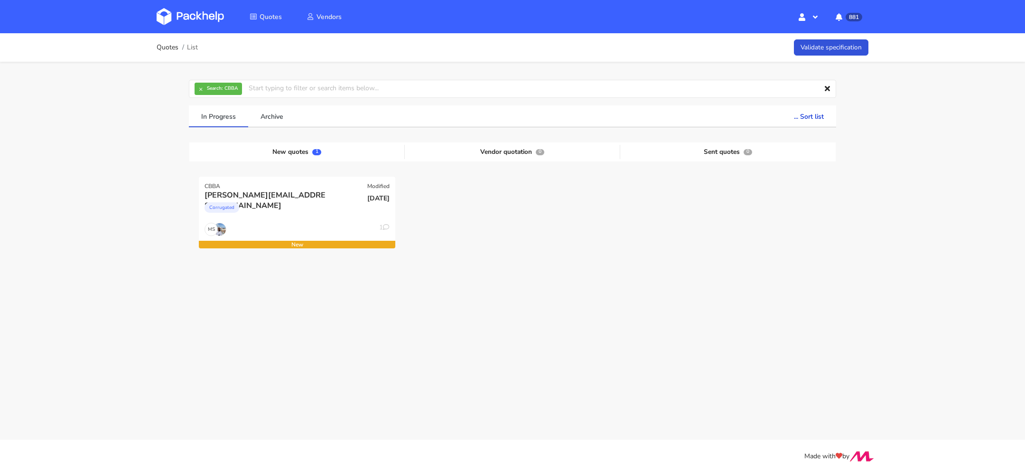
click at [89, 190] on div "Quotes List Validate specification × Search: CBBA Assignee Me Dylan Dewit Natal…" at bounding box center [512, 181] width 1025 height 297
click at [337, 218] on div "13 Aug 2025" at bounding box center [363, 206] width 66 height 32
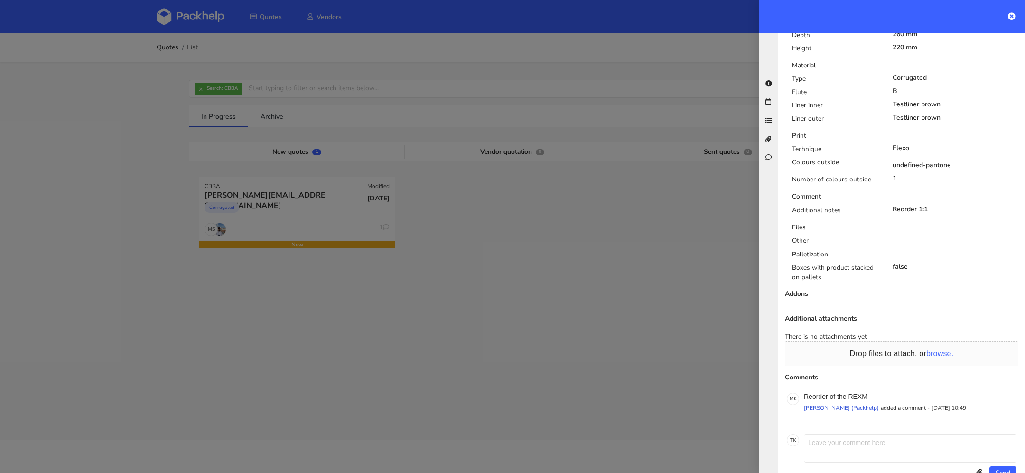
scroll to position [448, 0]
click at [862, 390] on p "Reorder of the REXM" at bounding box center [910, 394] width 213 height 8
copy p "REXM"
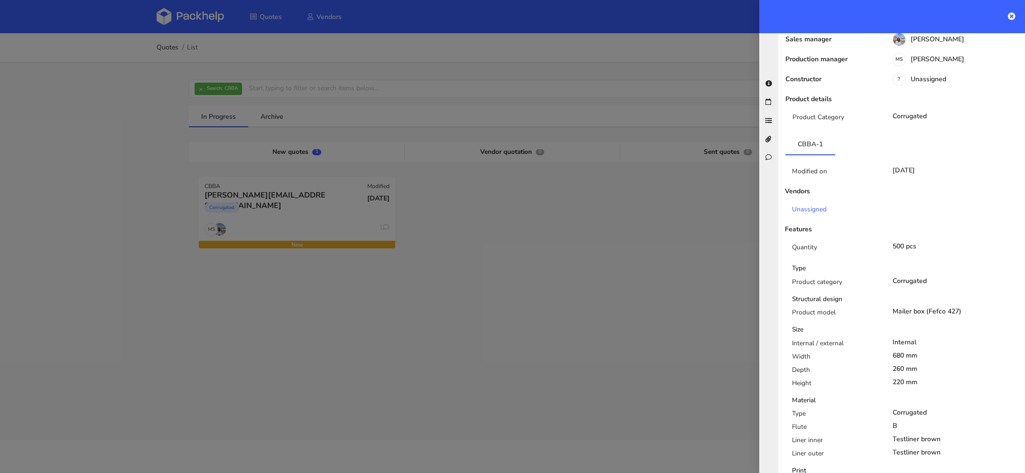
scroll to position [0, 0]
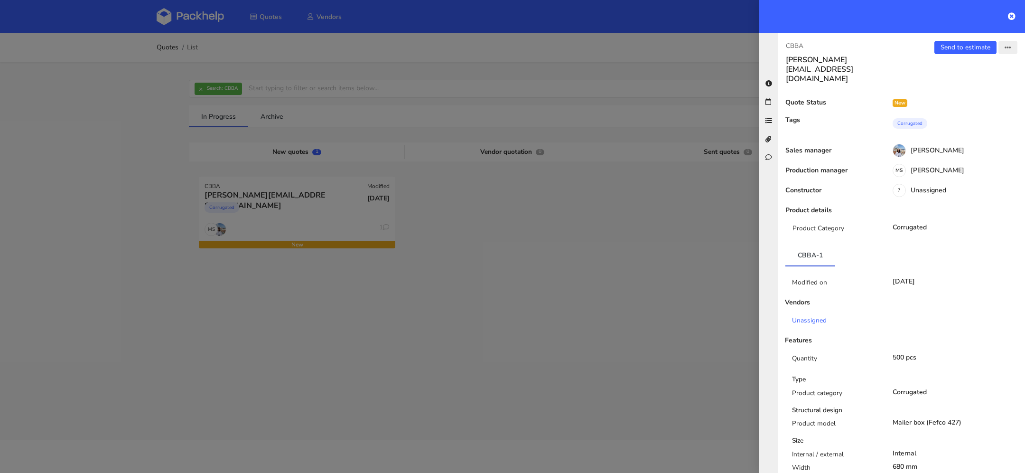
click at [1013, 49] on button "button" at bounding box center [1007, 47] width 19 height 13
click at [964, 45] on link "Send to estimate" at bounding box center [965, 47] width 62 height 13
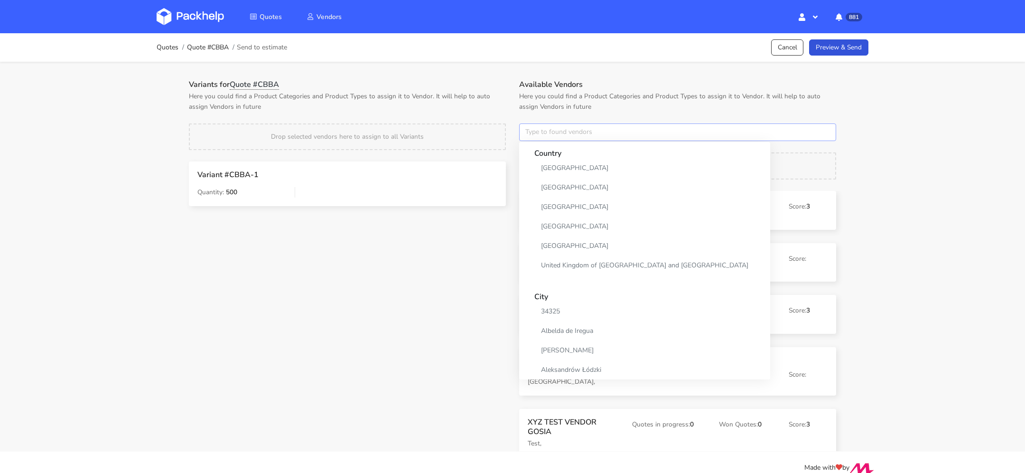
click at [569, 132] on input "text" at bounding box center [677, 132] width 317 height 18
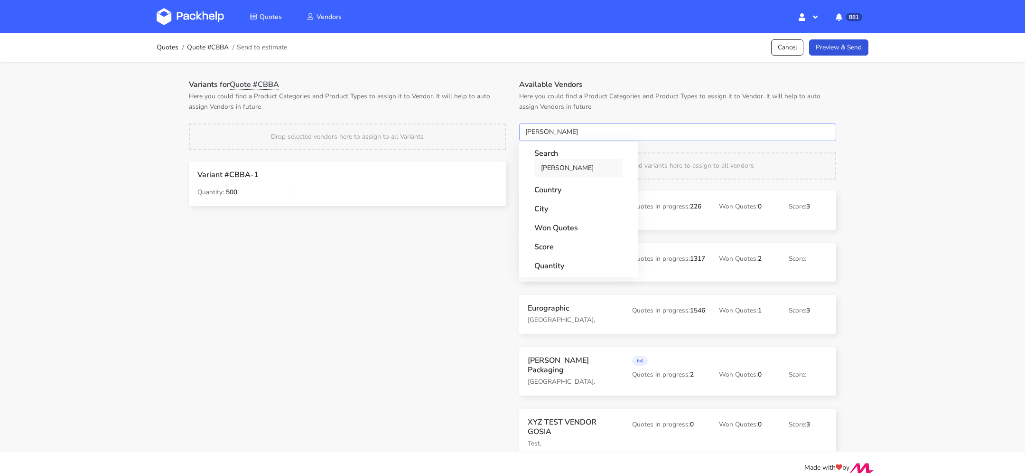
type input "adams"
click at [585, 168] on link "adams" at bounding box center [578, 168] width 88 height 18
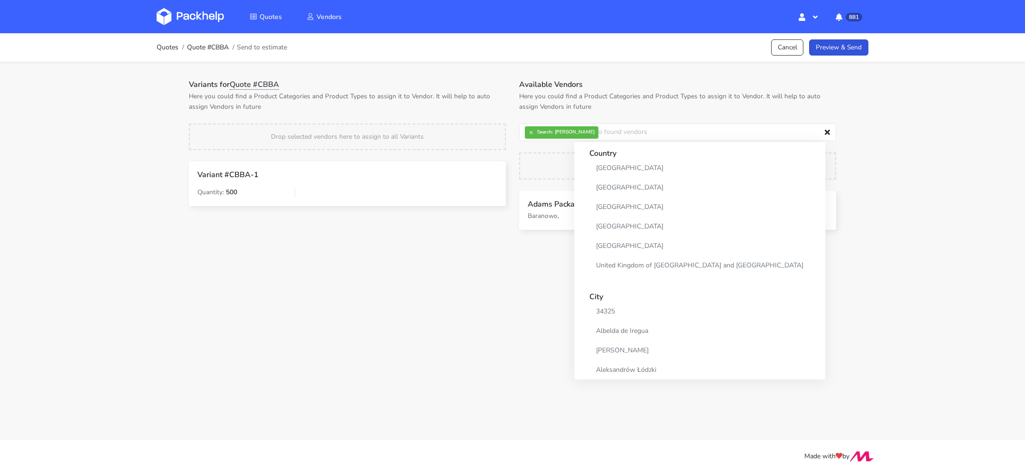
click at [959, 167] on div "Quotes Quote #CBBA Send to estimate Cancel Preview & Send Variants for Quote #C…" at bounding box center [512, 138] width 1025 height 210
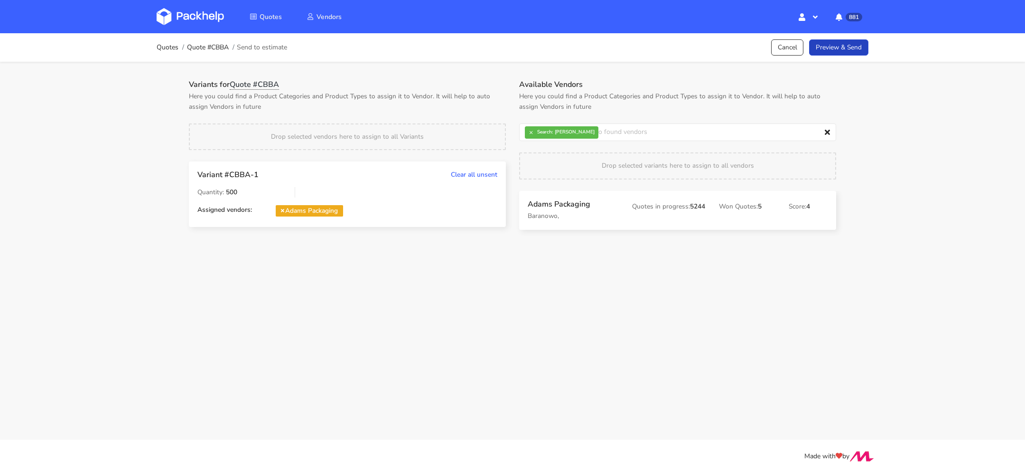
click at [840, 48] on link "Preview & Send" at bounding box center [838, 47] width 59 height 17
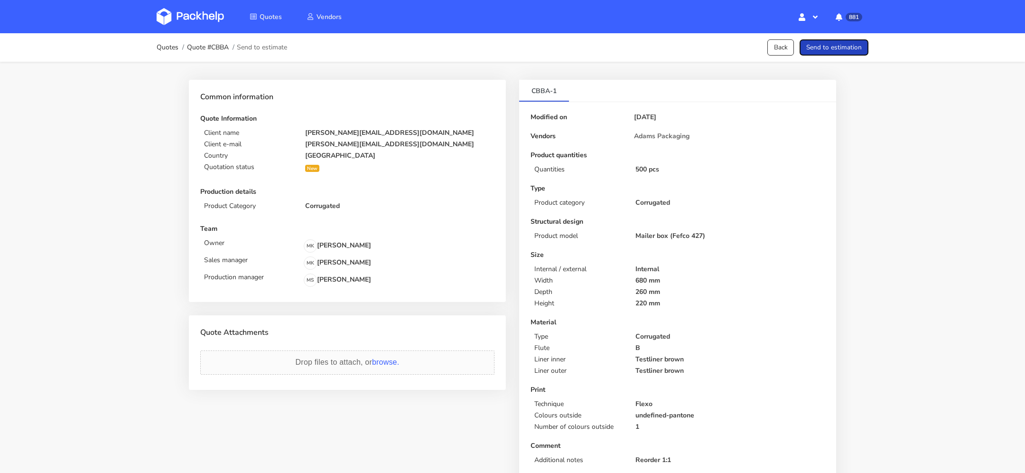
click at [820, 46] on button "Send to estimation" at bounding box center [834, 47] width 69 height 17
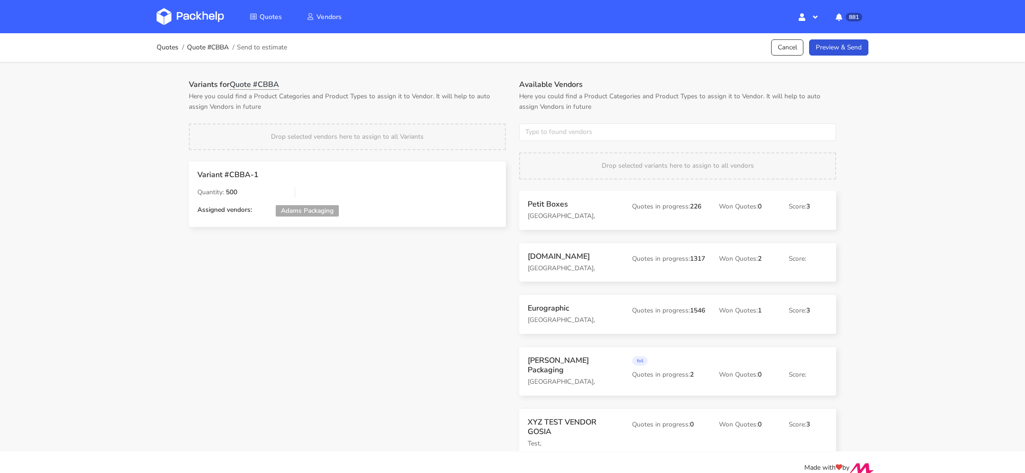
click at [253, 83] on span "Quote #CBBA" at bounding box center [254, 84] width 49 height 10
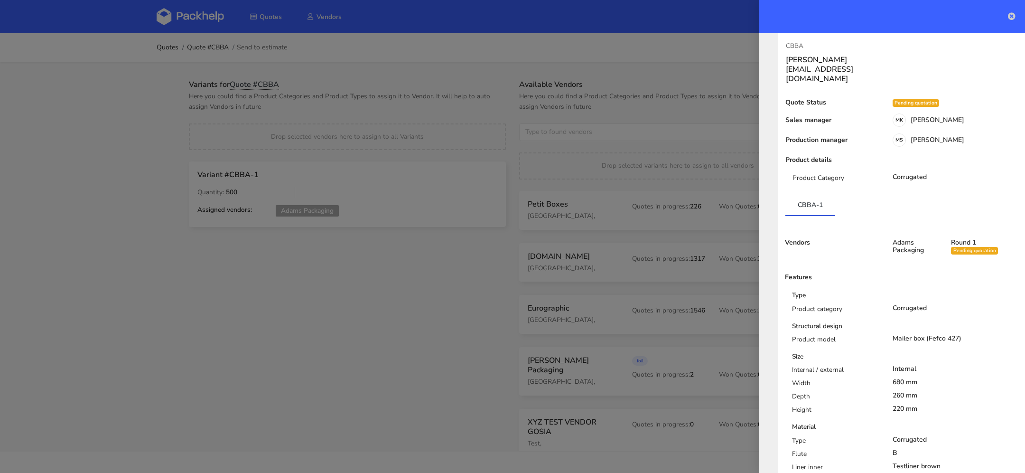
click at [1010, 15] on icon at bounding box center [1012, 16] width 8 height 8
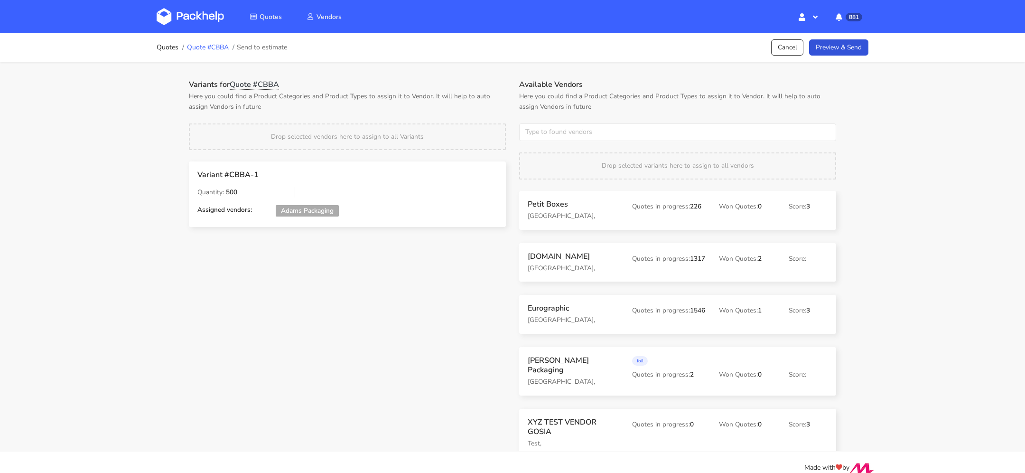
click at [211, 47] on link "Quote #CBBA" at bounding box center [208, 48] width 42 height 8
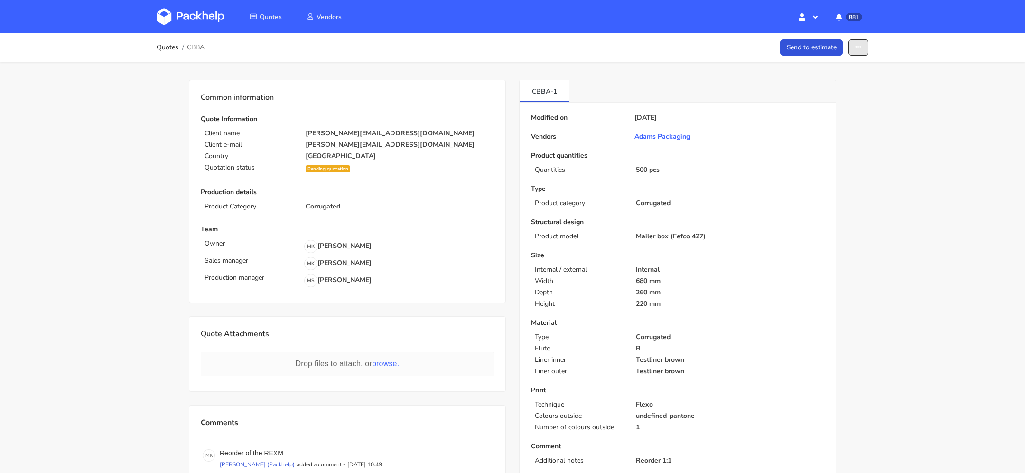
click at [856, 48] on icon "button" at bounding box center [858, 47] width 7 height 7
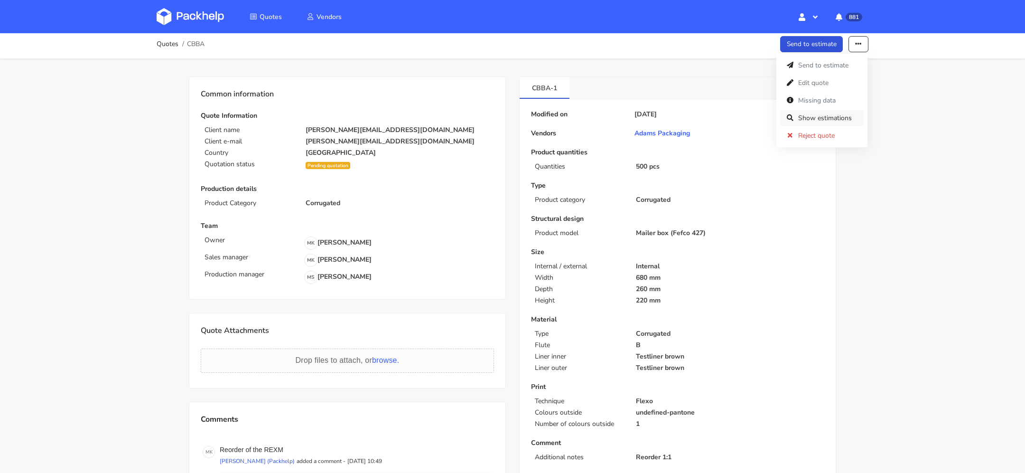
click at [829, 119] on link "Show estimations" at bounding box center [822, 118] width 84 height 16
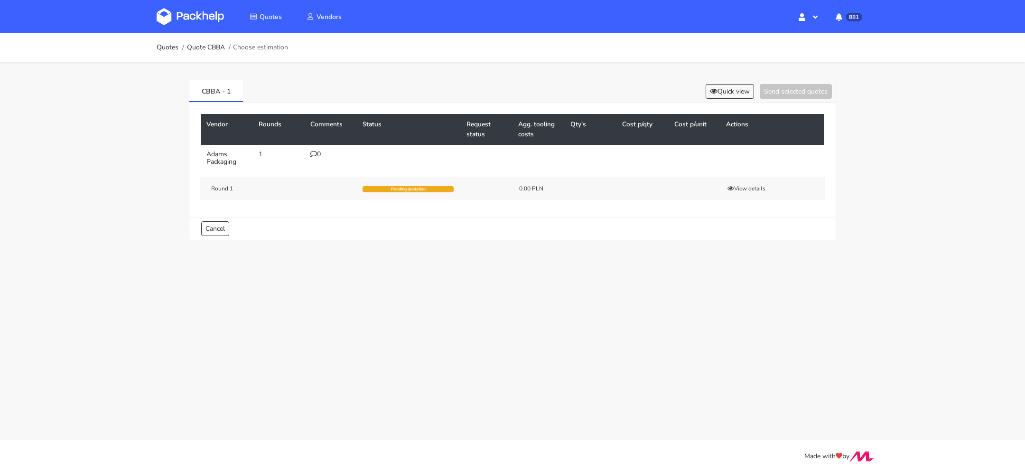
click at [320, 150] on div "0" at bounding box center [330, 154] width 41 height 8
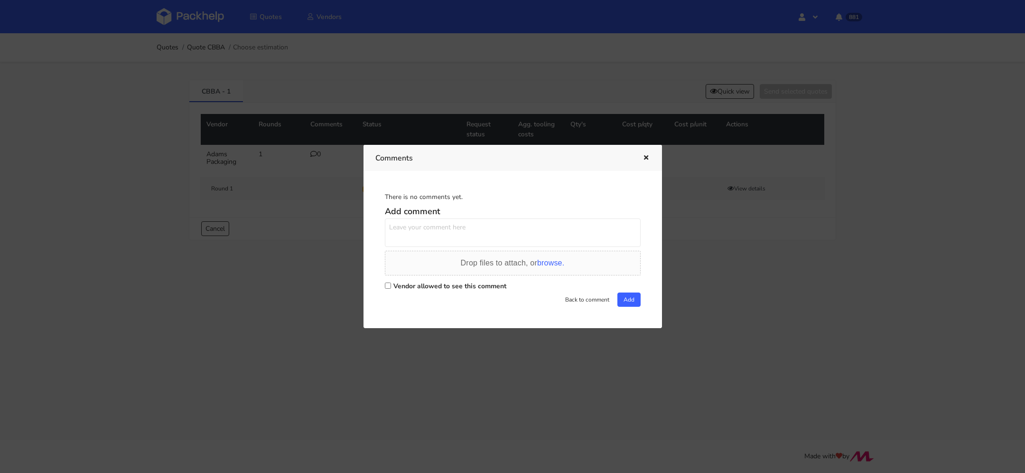
drag, startPoint x: 431, startPoint y: 284, endPoint x: 431, endPoint y: 249, distance: 35.6
click at [431, 284] on label "Vendor allowed to see this comment" at bounding box center [449, 285] width 113 height 9
click at [391, 284] on input "Vendor allowed to see this comment" at bounding box center [388, 285] width 6 height 6
checkbox input "true"
click at [431, 232] on textarea at bounding box center [513, 232] width 256 height 28
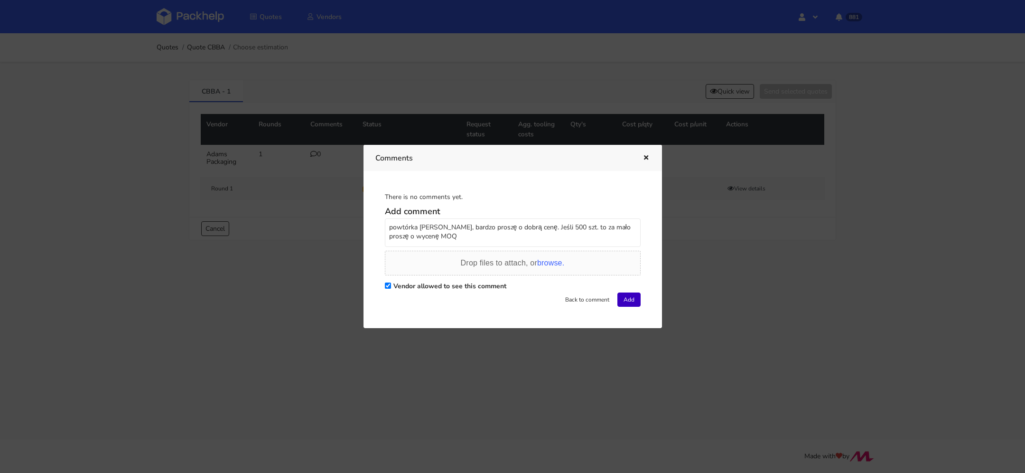
type textarea "powtórka [PERSON_NAME], bardzo proszę o dobrą cenę. Jeśli 500 szt. to za mało p…"
click at [632, 300] on button "Add" at bounding box center [628, 299] width 23 height 14
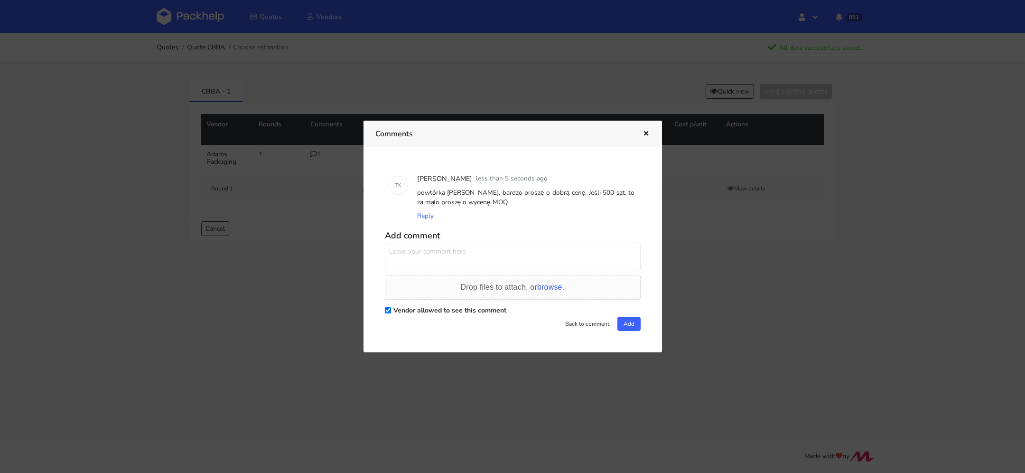
click at [244, 197] on div at bounding box center [512, 236] width 1025 height 473
